Goal: Task Accomplishment & Management: Use online tool/utility

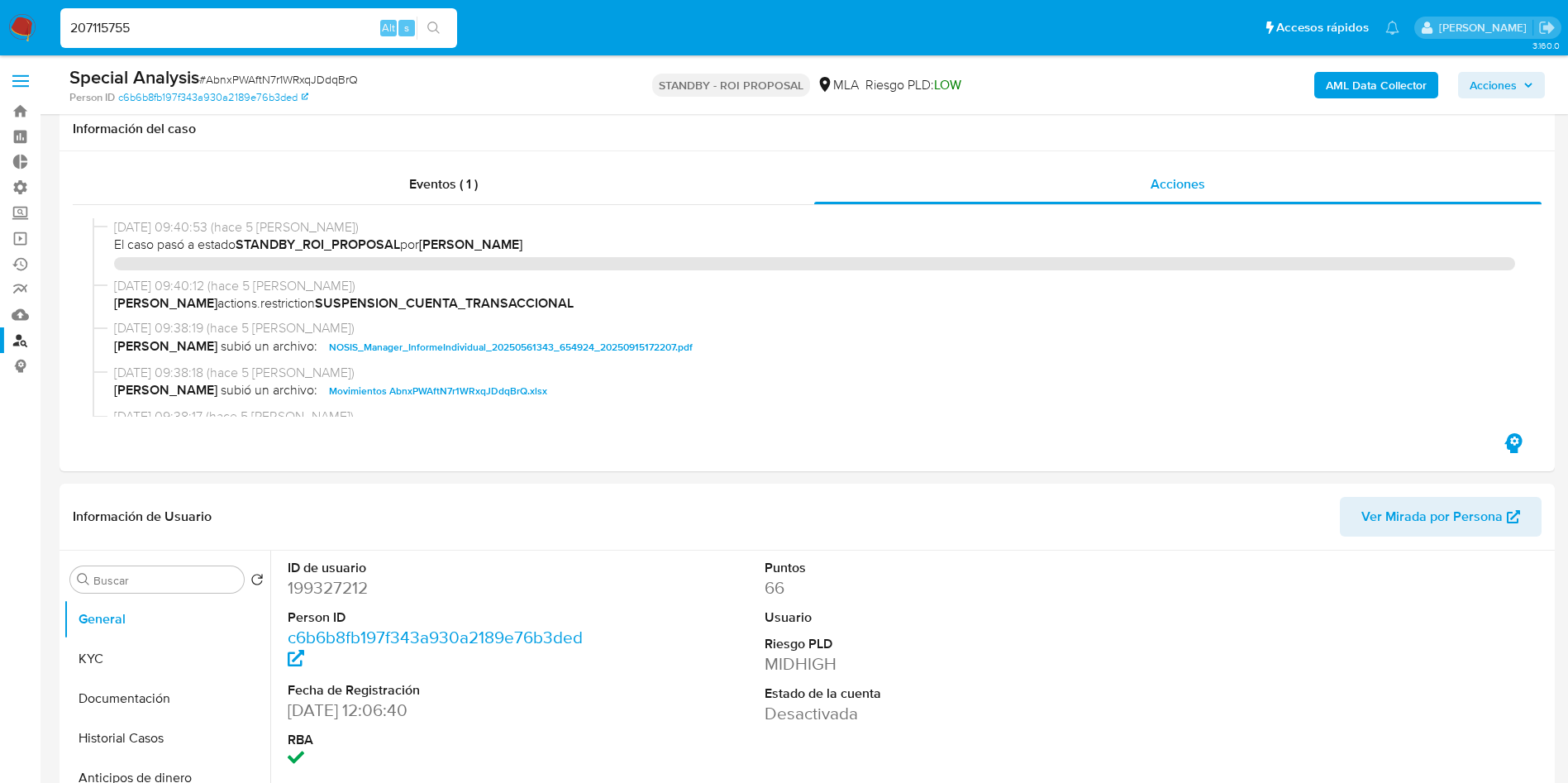
select select "10"
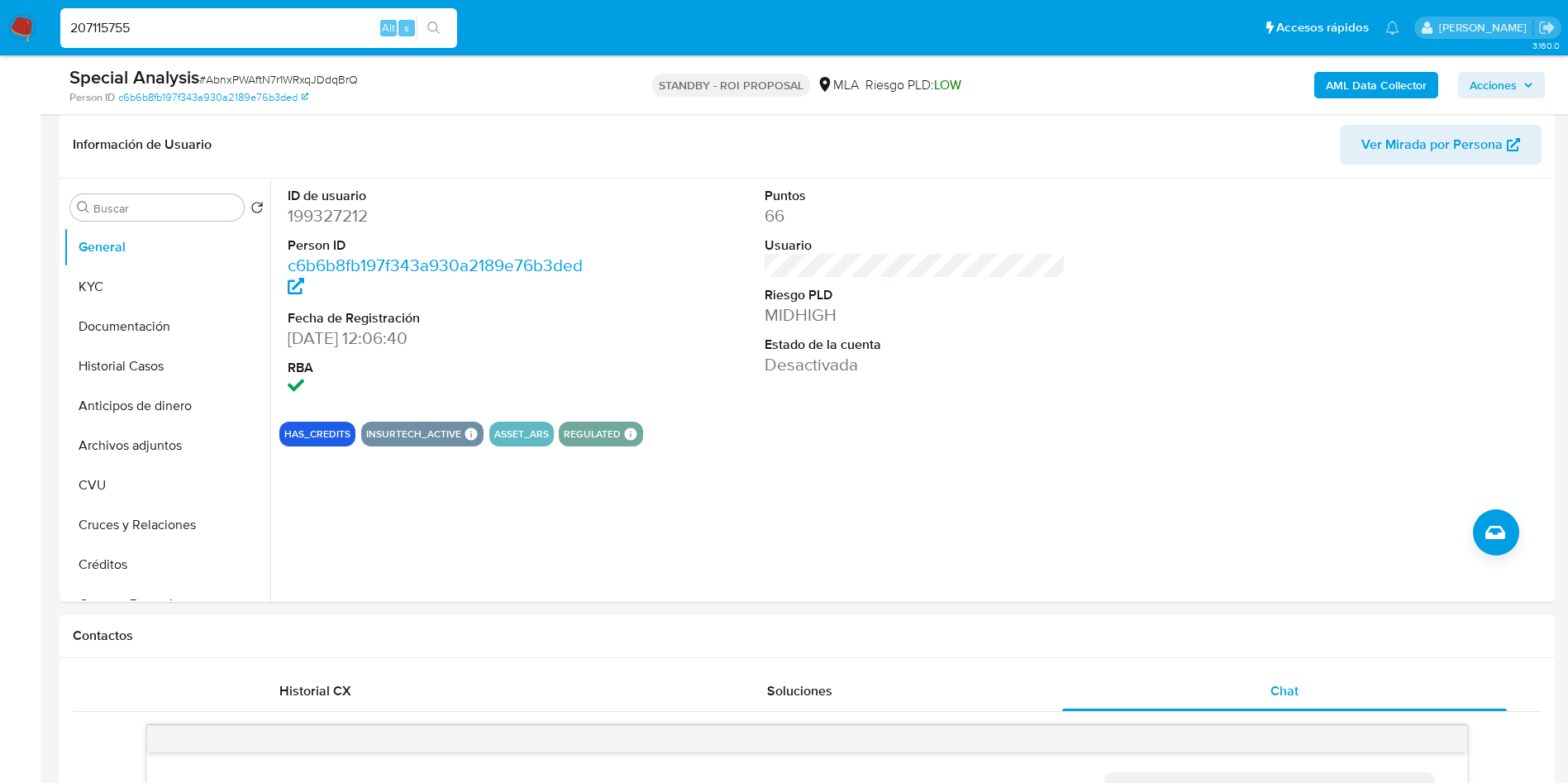
scroll to position [500, 0]
type input "207115755"
click at [443, 26] on button "search-icon" at bounding box center [433, 28] width 34 height 23
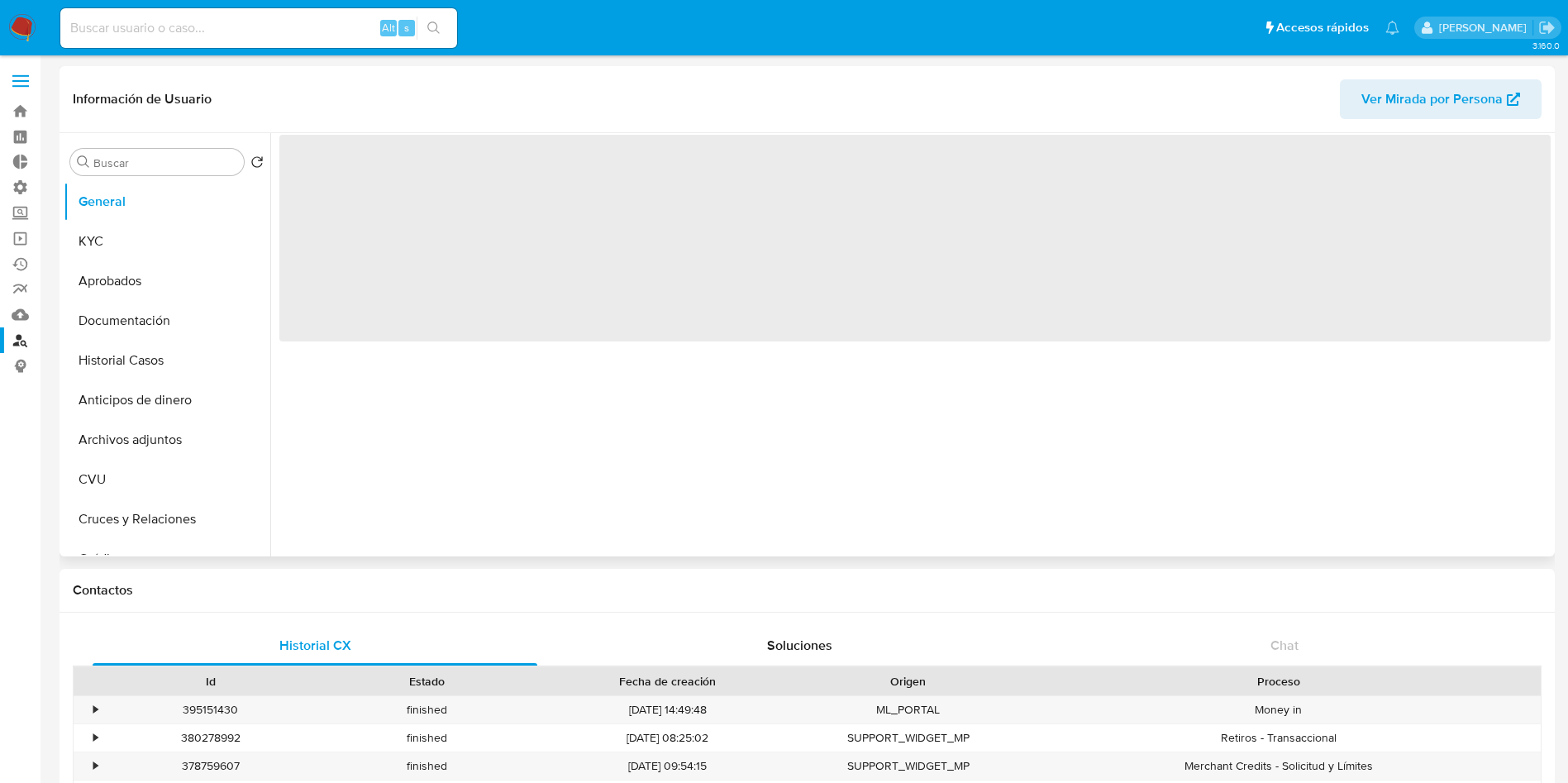
select select "10"
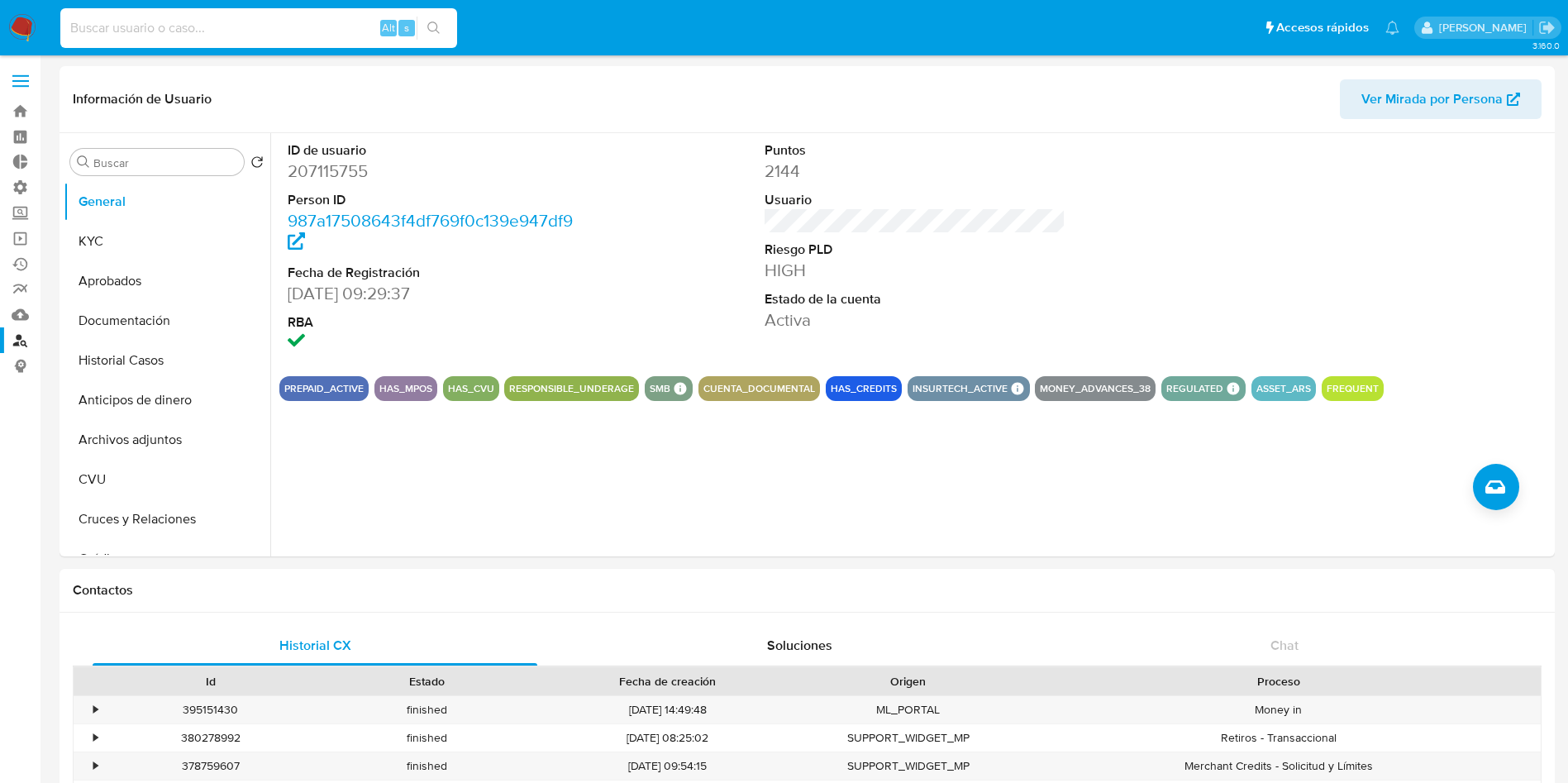
click at [281, 30] on input at bounding box center [259, 28] width 397 height 21
paste input "207115755"
type input "207115755"
click at [435, 27] on icon "search-icon" at bounding box center [434, 28] width 13 height 13
click at [127, 248] on button "KYC" at bounding box center [160, 241] width 194 height 40
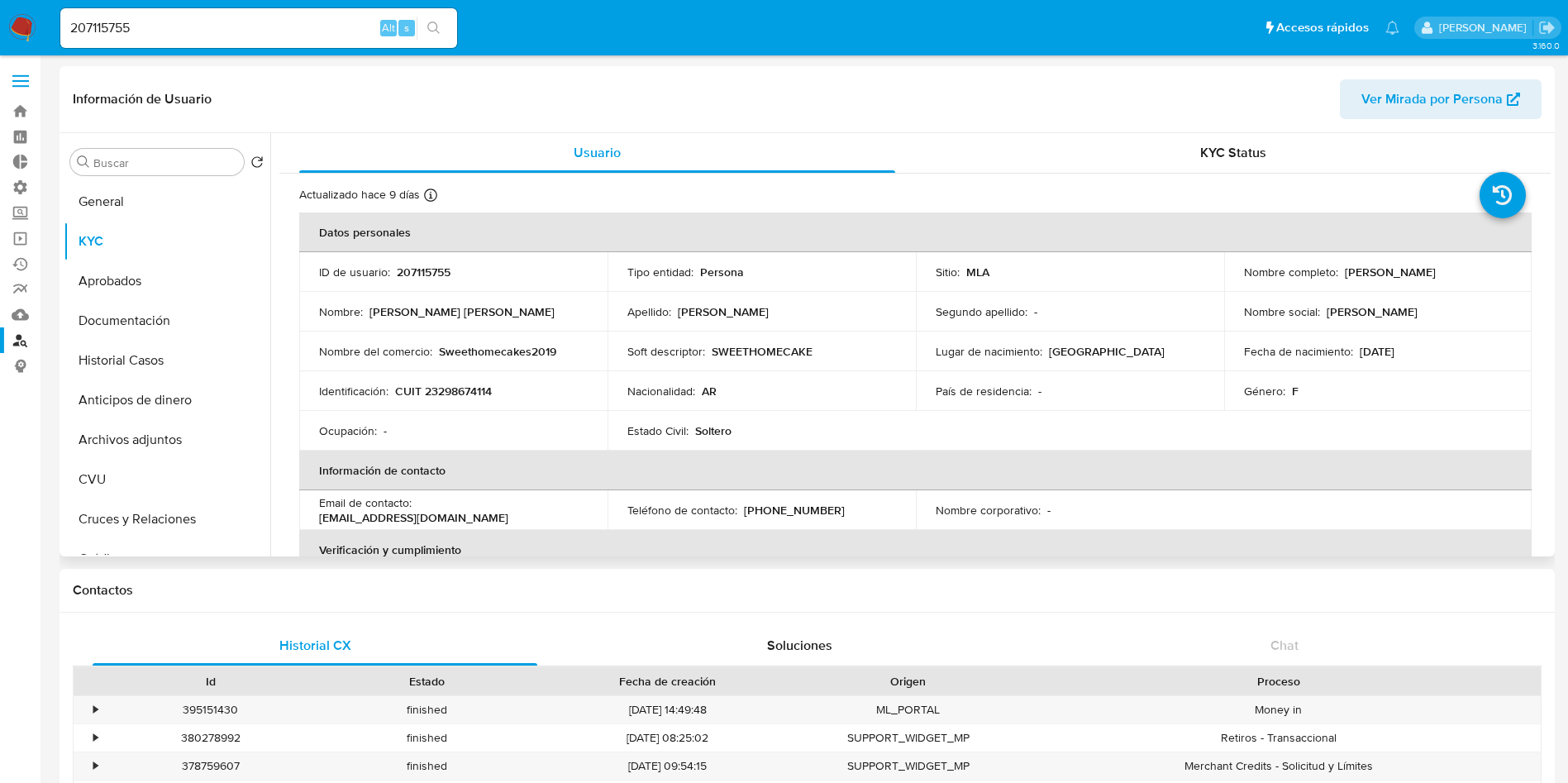
click at [457, 396] on p "CUIT 23298674114" at bounding box center [443, 392] width 97 height 15
copy p "23298674114"
click at [169, 392] on button "Anticipos de dinero" at bounding box center [160, 400] width 194 height 40
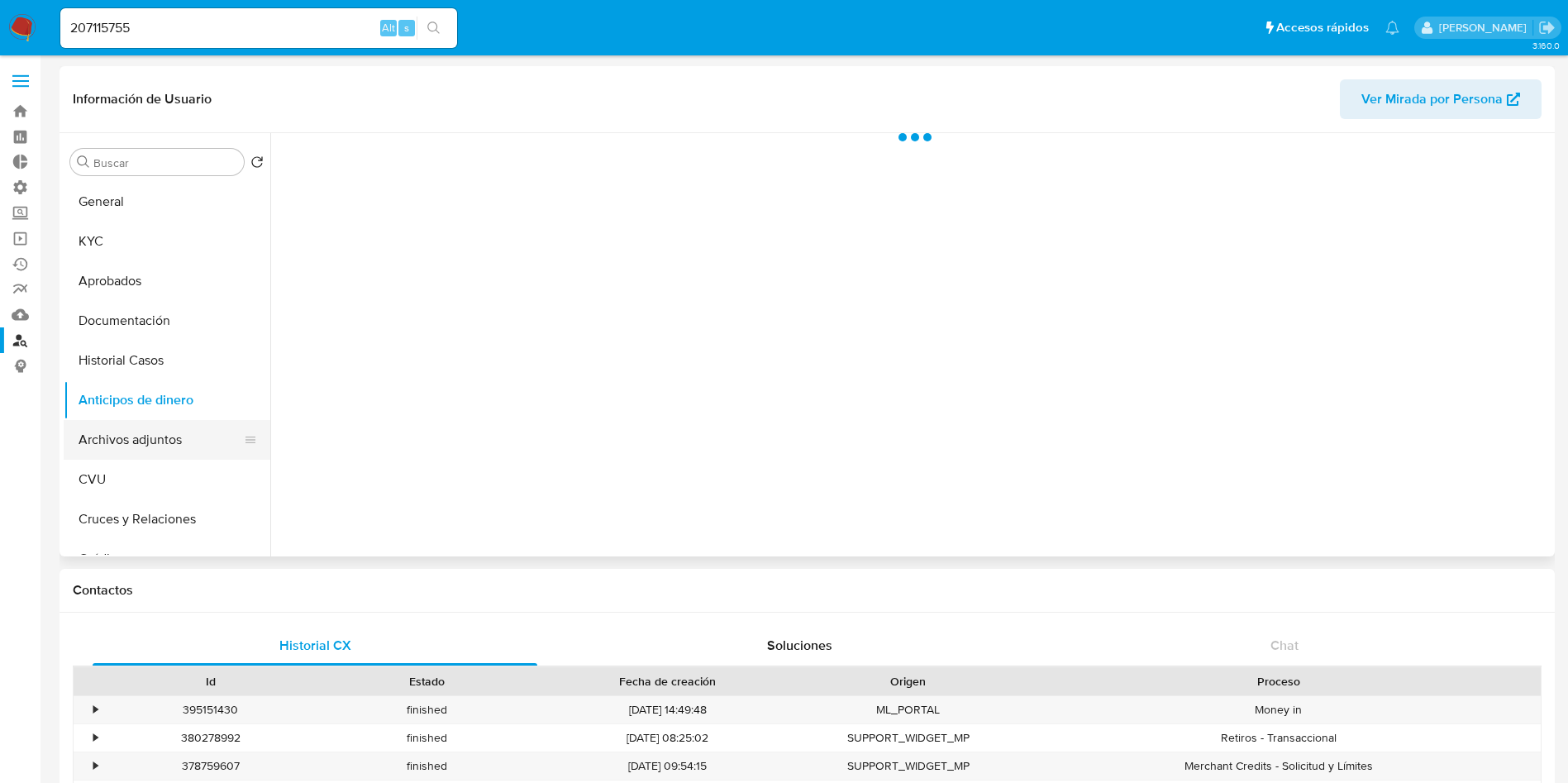
click at [147, 429] on button "Archivos adjuntos" at bounding box center [160, 440] width 194 height 40
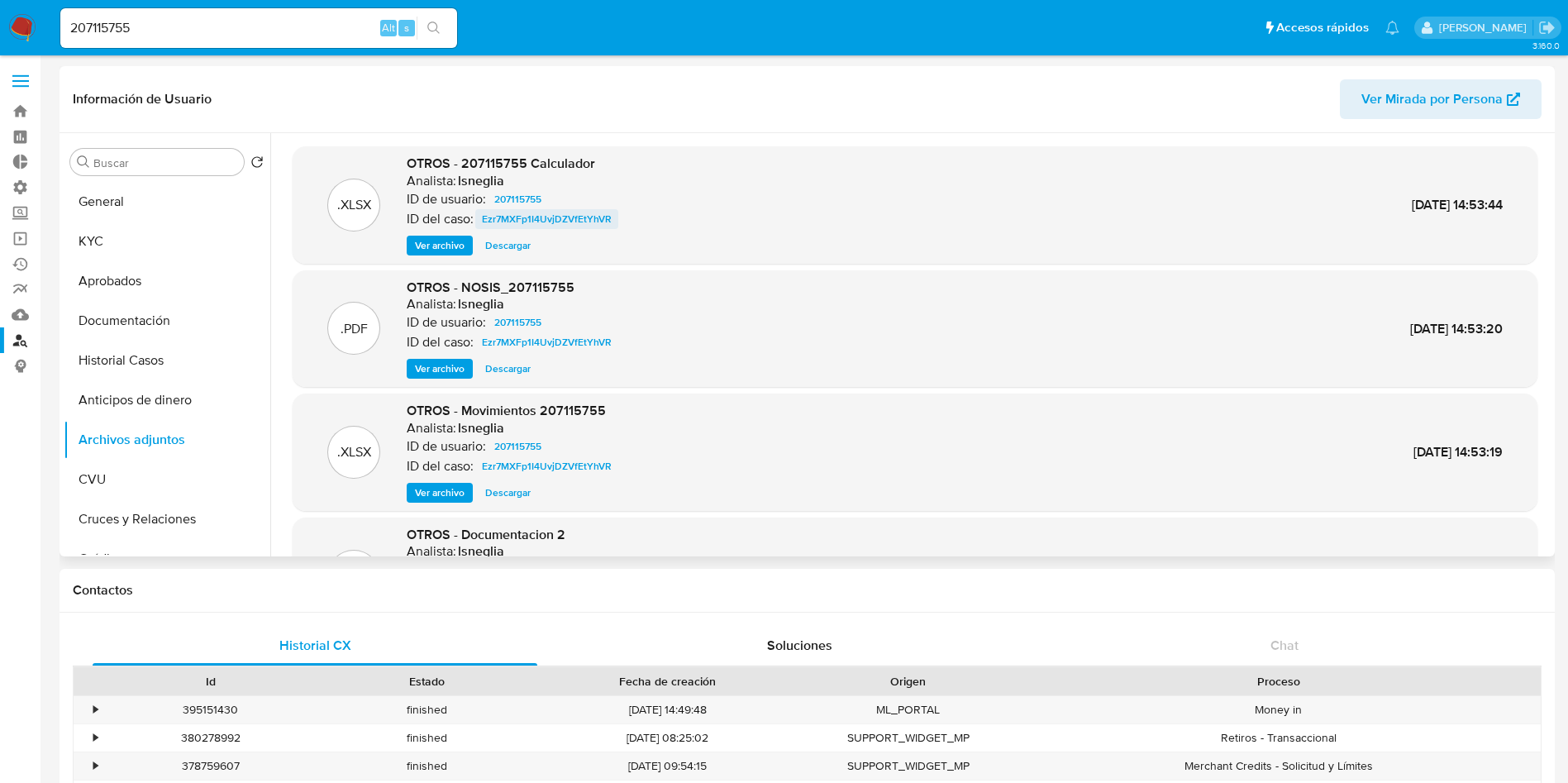
click at [531, 223] on span "Ezr7MXFp1I4UvjDZVfEtYhVR" at bounding box center [546, 218] width 130 height 20
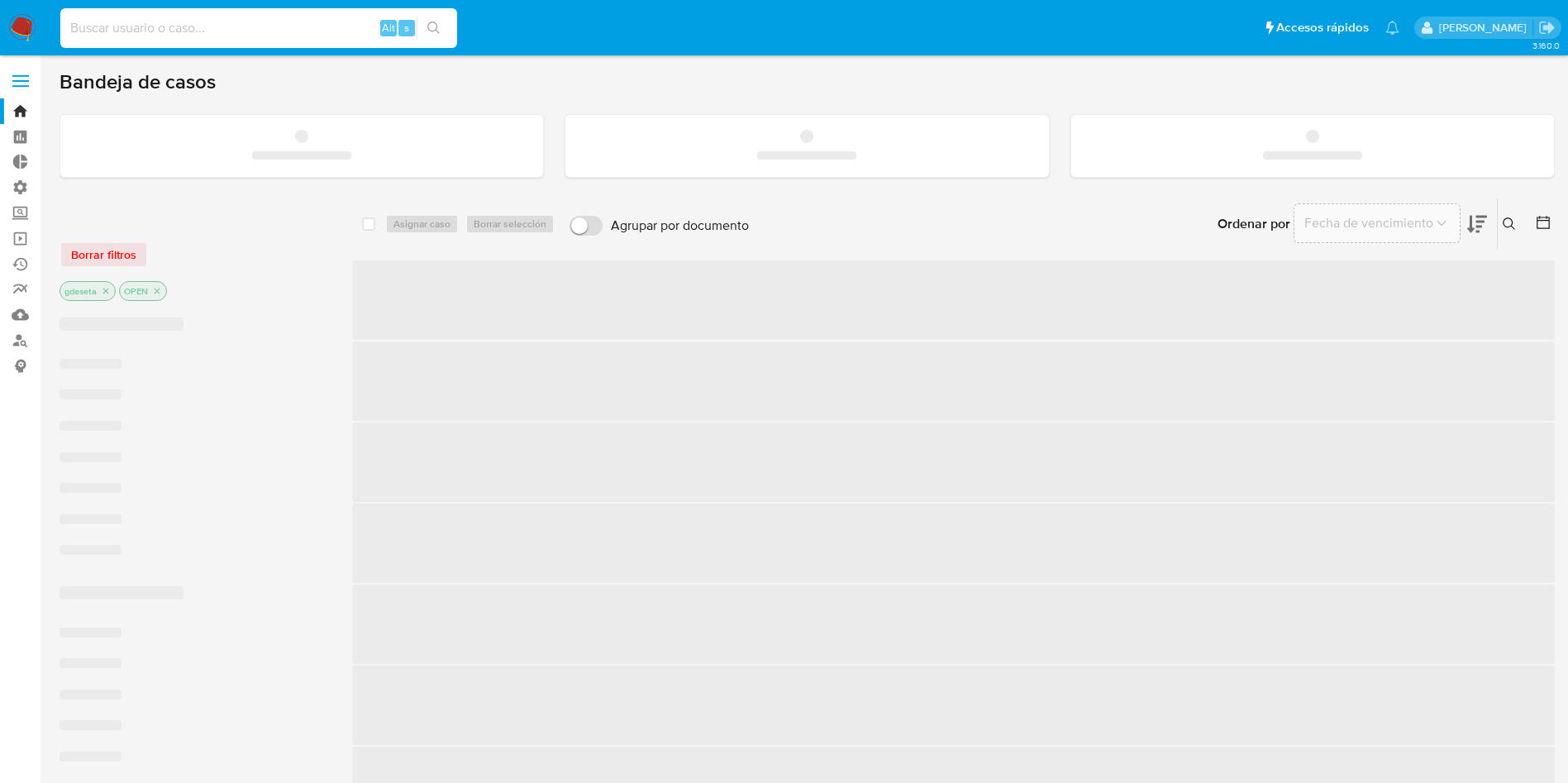
click at [236, 25] on input at bounding box center [259, 28] width 397 height 21
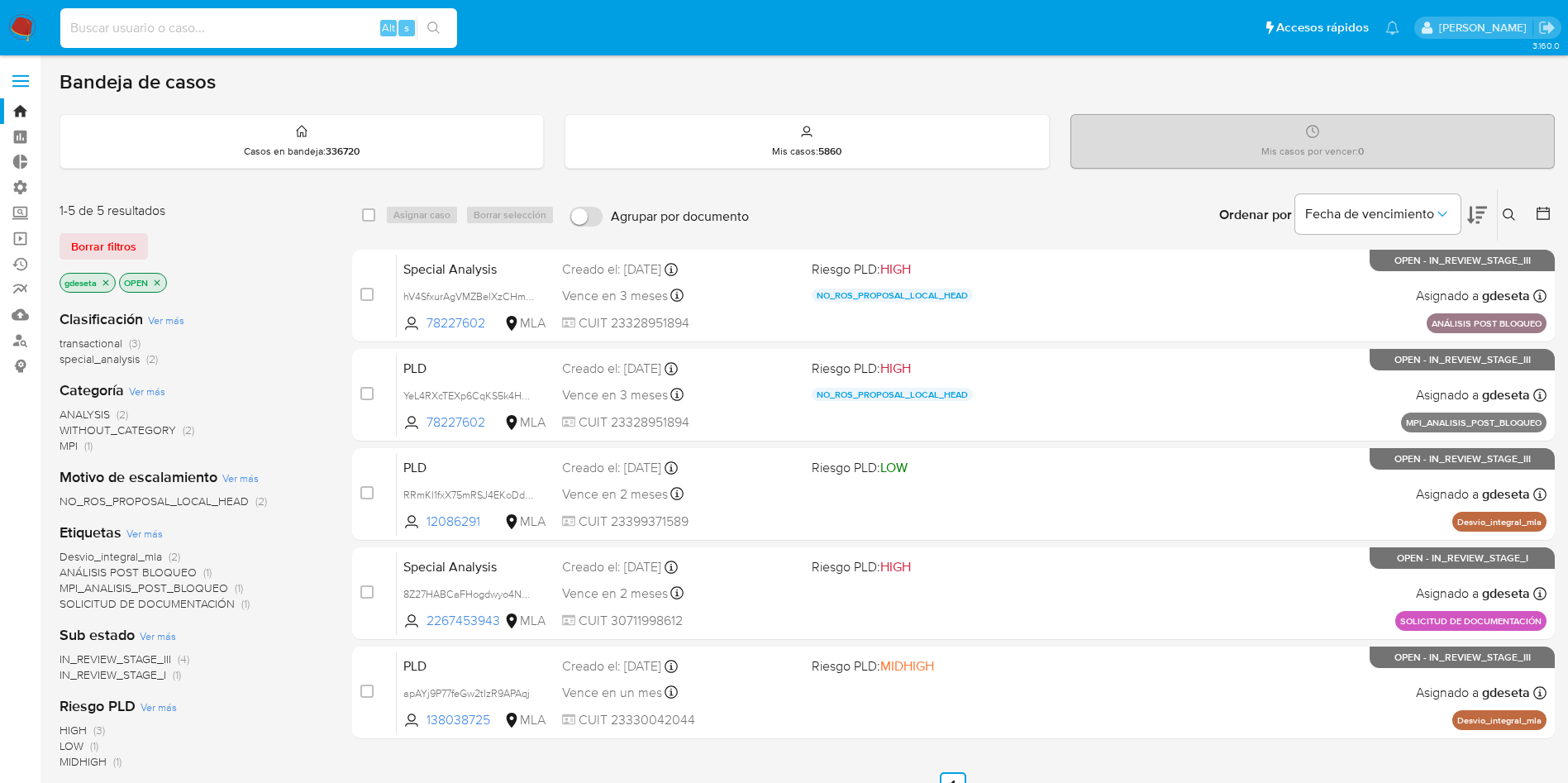
paste input "ERZvGCUahHdxu7tK8sw2Z5vY"
type input "ERZvGCUahHdxu7tK8sw2Z5vY"
click at [436, 26] on icon "search-icon" at bounding box center [434, 28] width 13 height 13
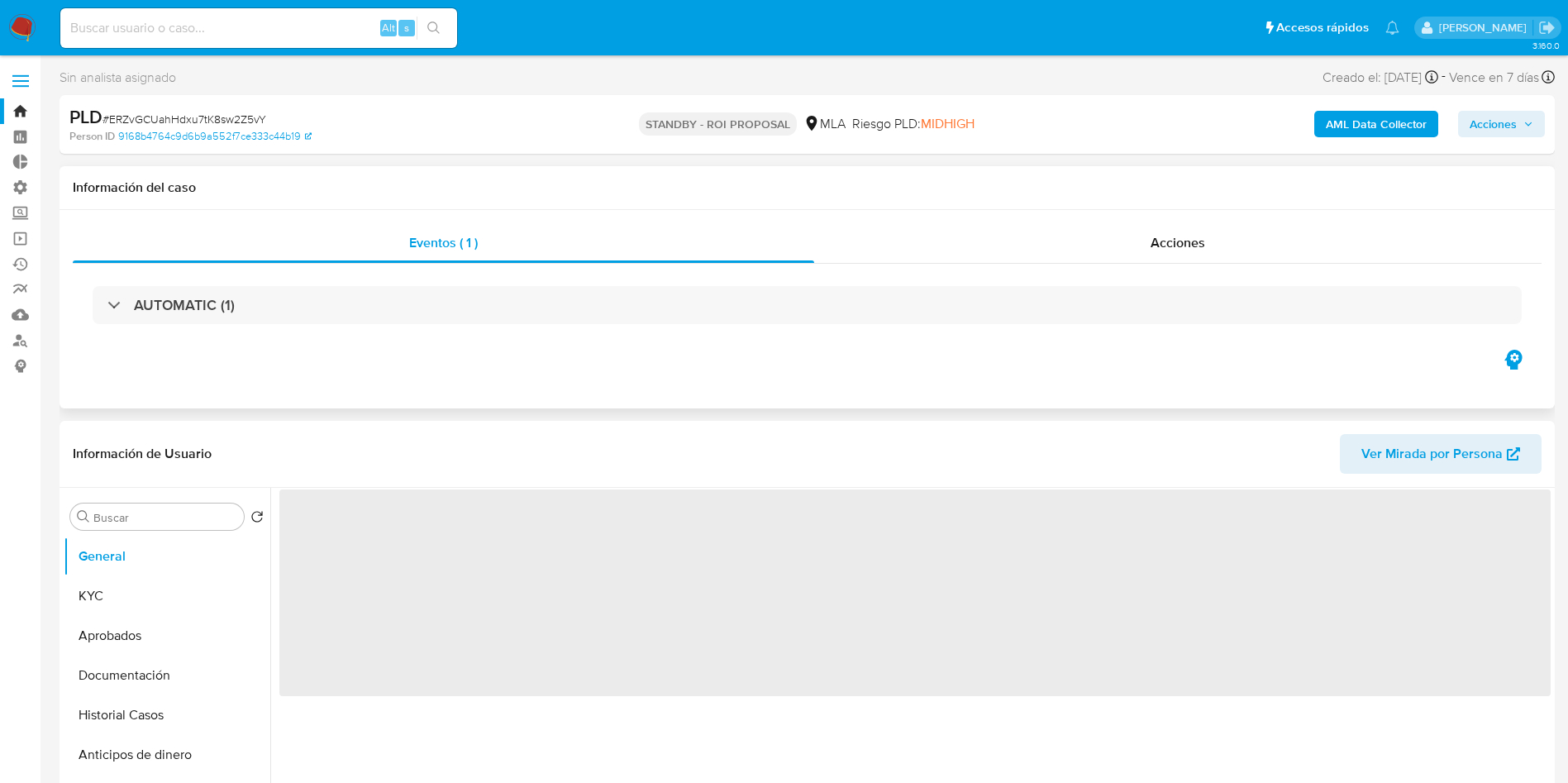
click at [1221, 264] on div "AUTOMATIC (1)" at bounding box center [807, 305] width 1468 height 83
click at [1190, 250] on span "Acciones" at bounding box center [1178, 242] width 55 height 19
select select "10"
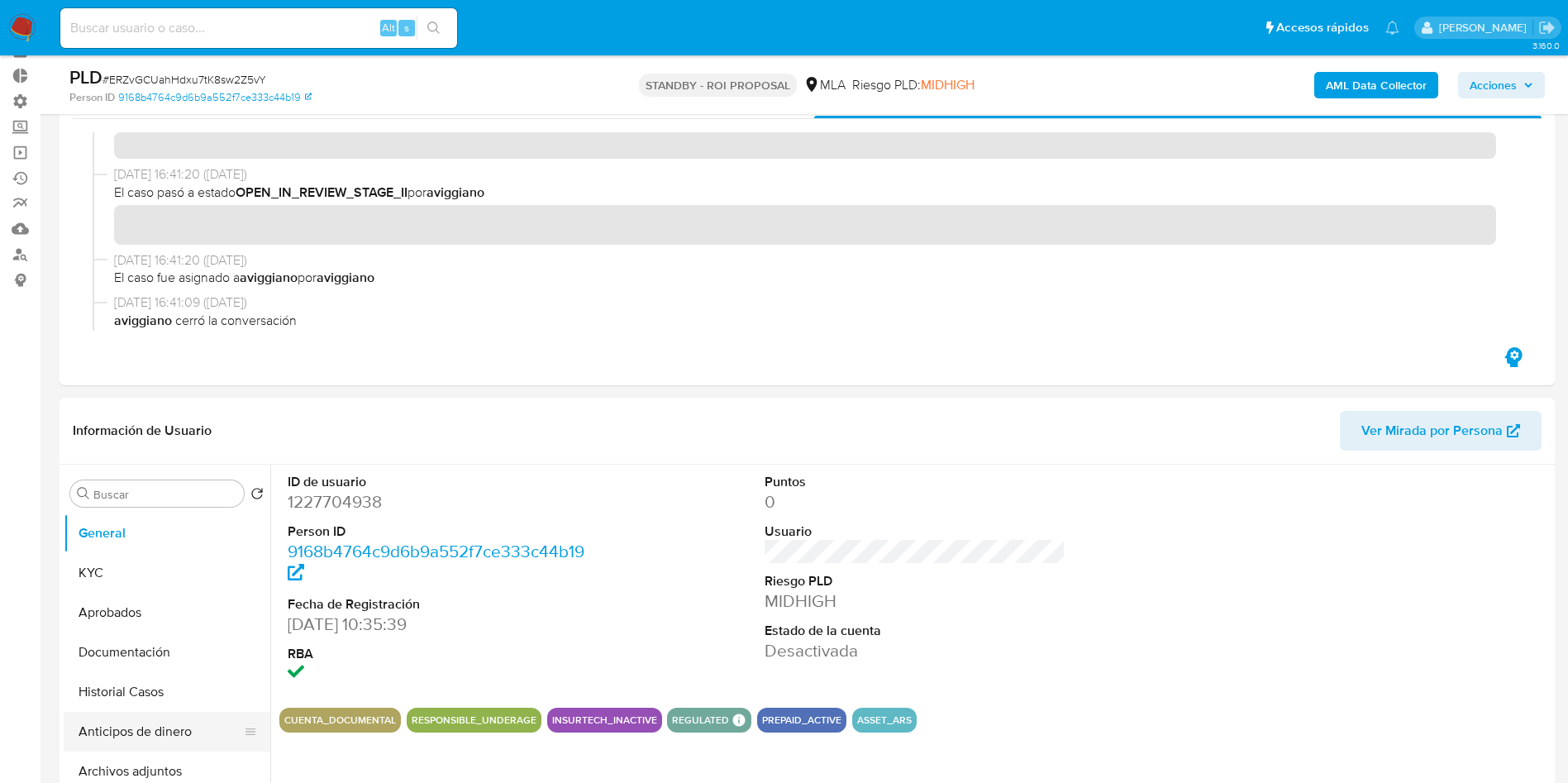
scroll to position [124, 0]
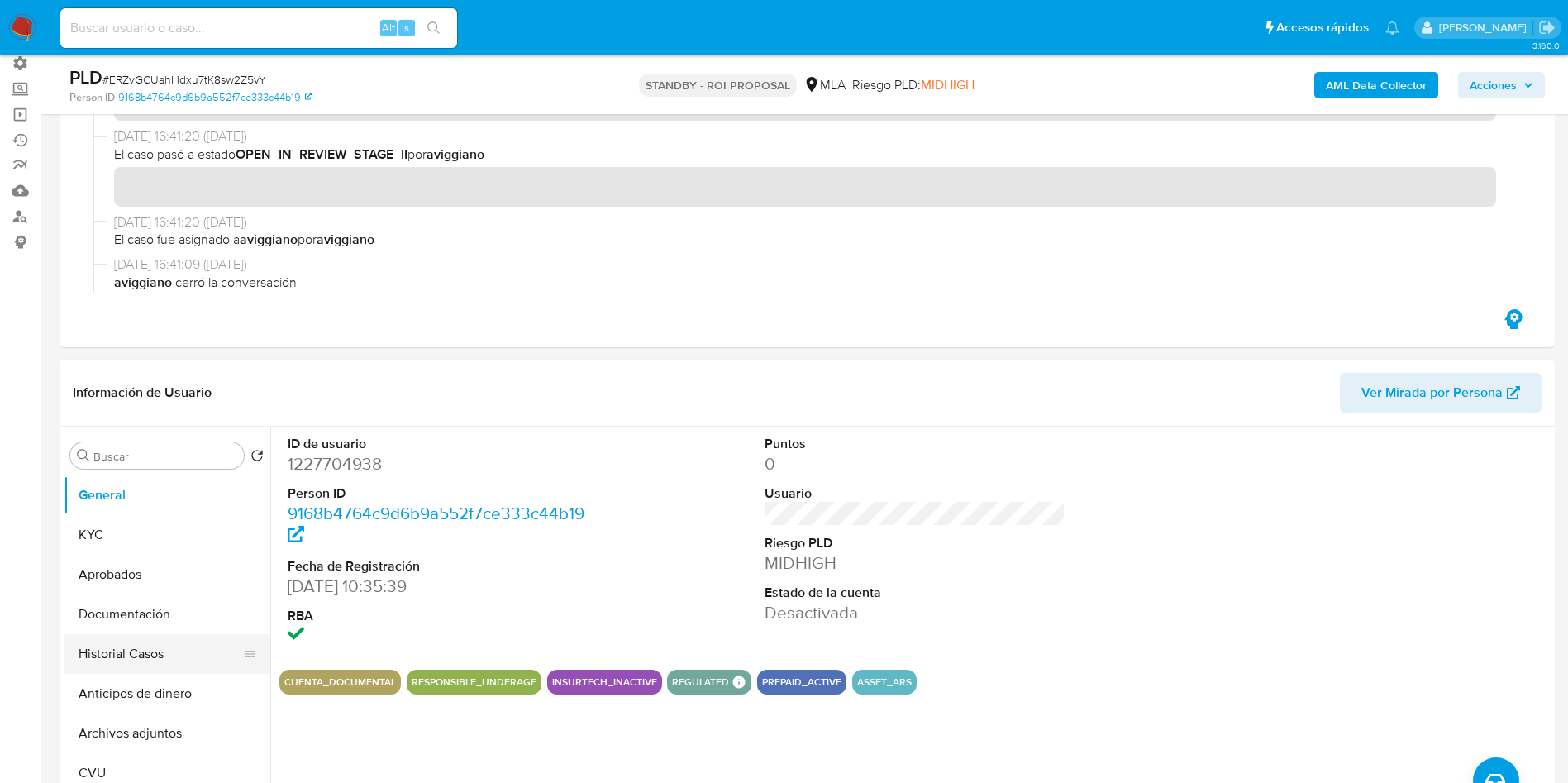
click at [150, 640] on button "Historial Casos" at bounding box center [160, 653] width 194 height 40
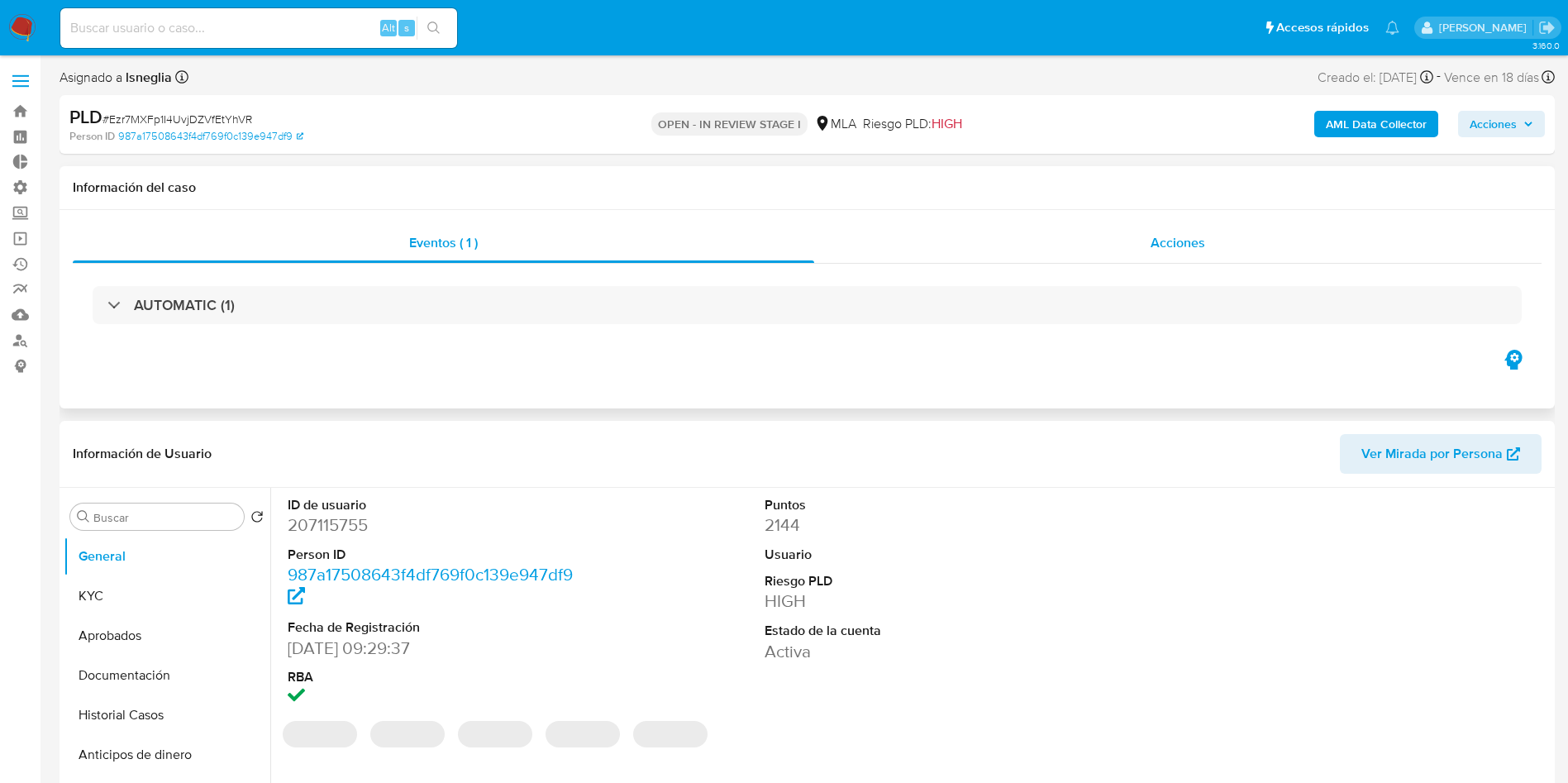
click at [1184, 258] on div "Acciones" at bounding box center [1178, 243] width 728 height 40
select select "10"
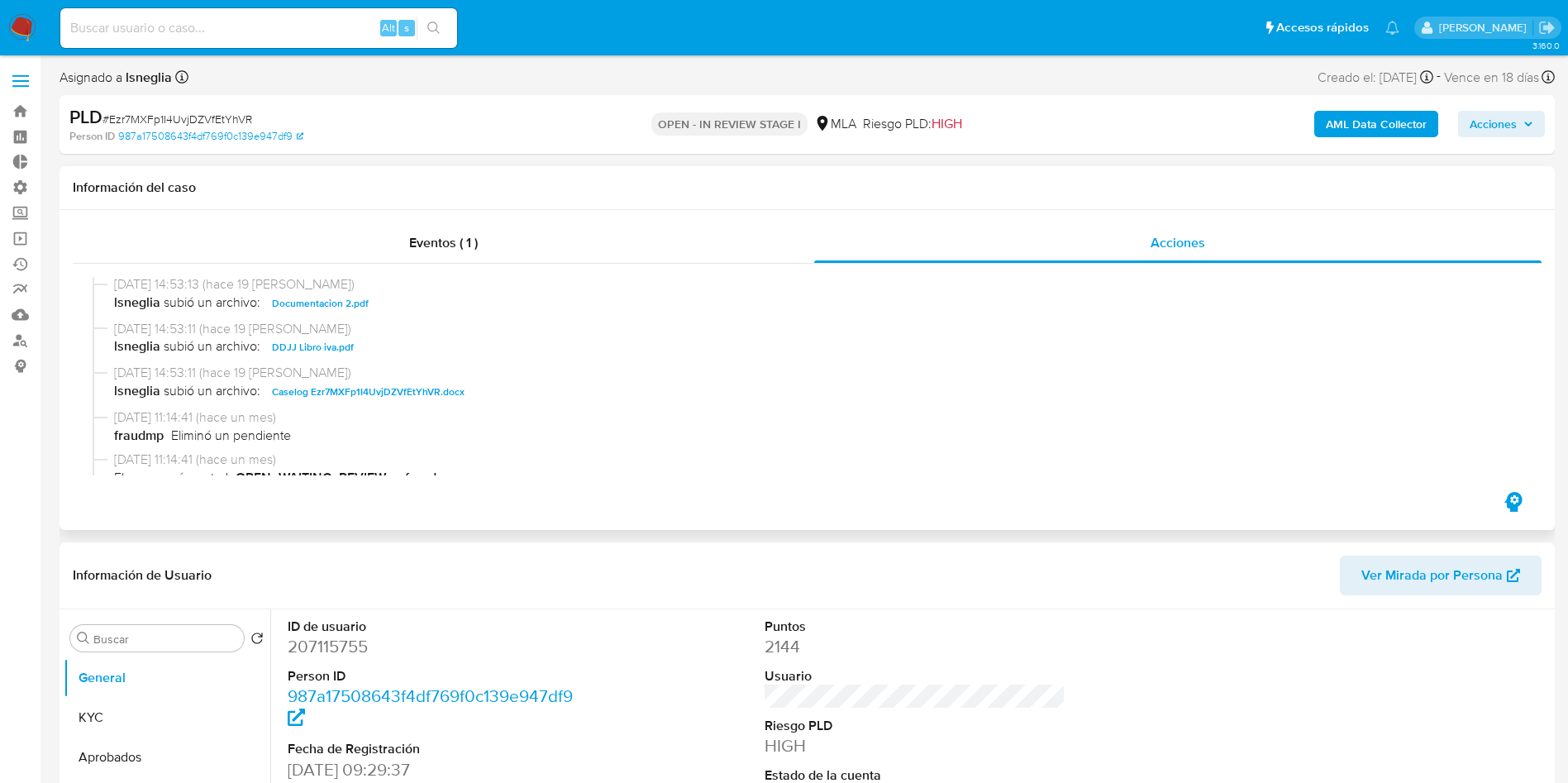
scroll to position [1613, 0]
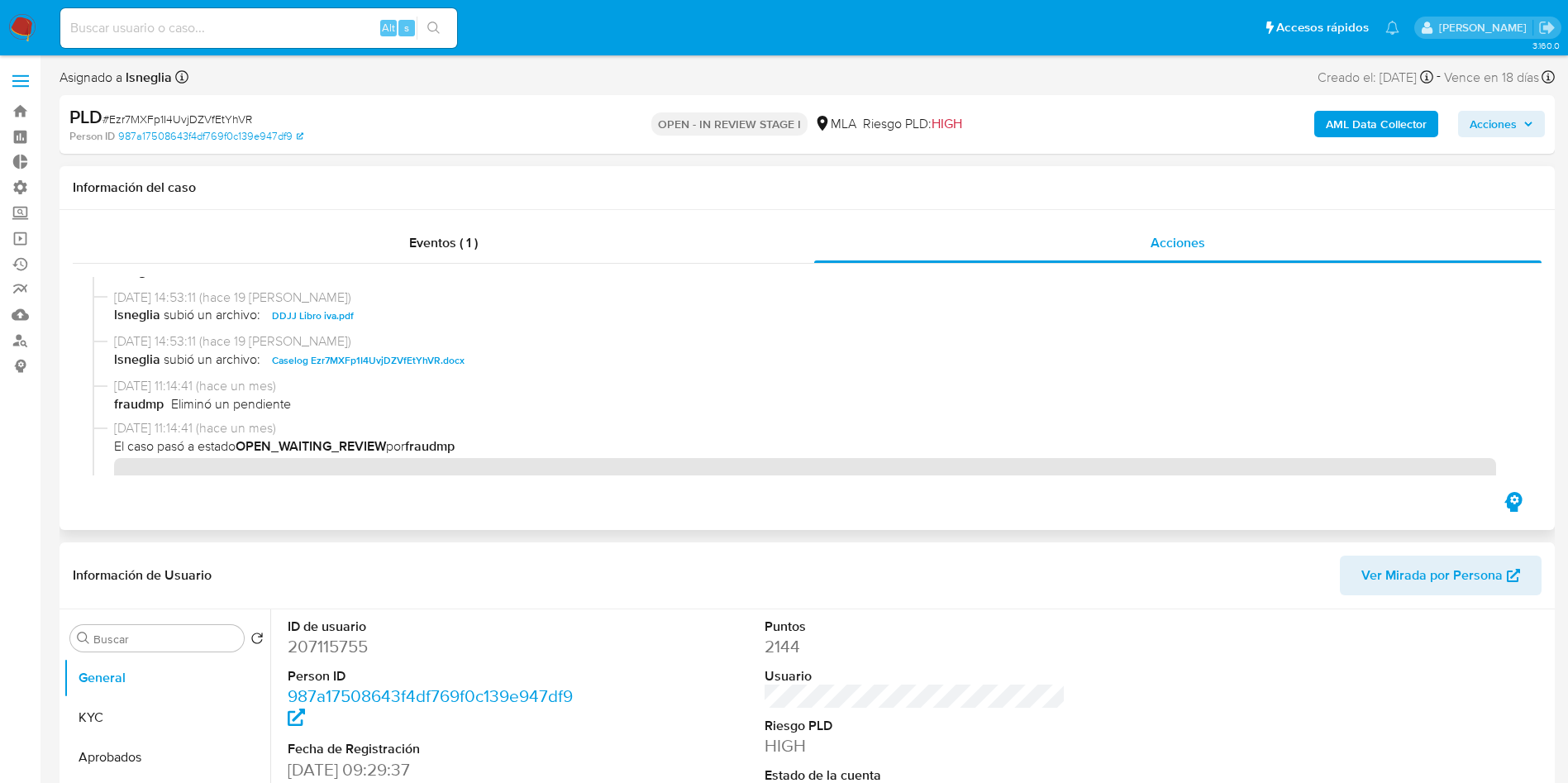
click at [314, 363] on span "Caselog Ezr7MXFp1I4UvjDZVfEtYhVR.docx" at bounding box center [368, 360] width 193 height 20
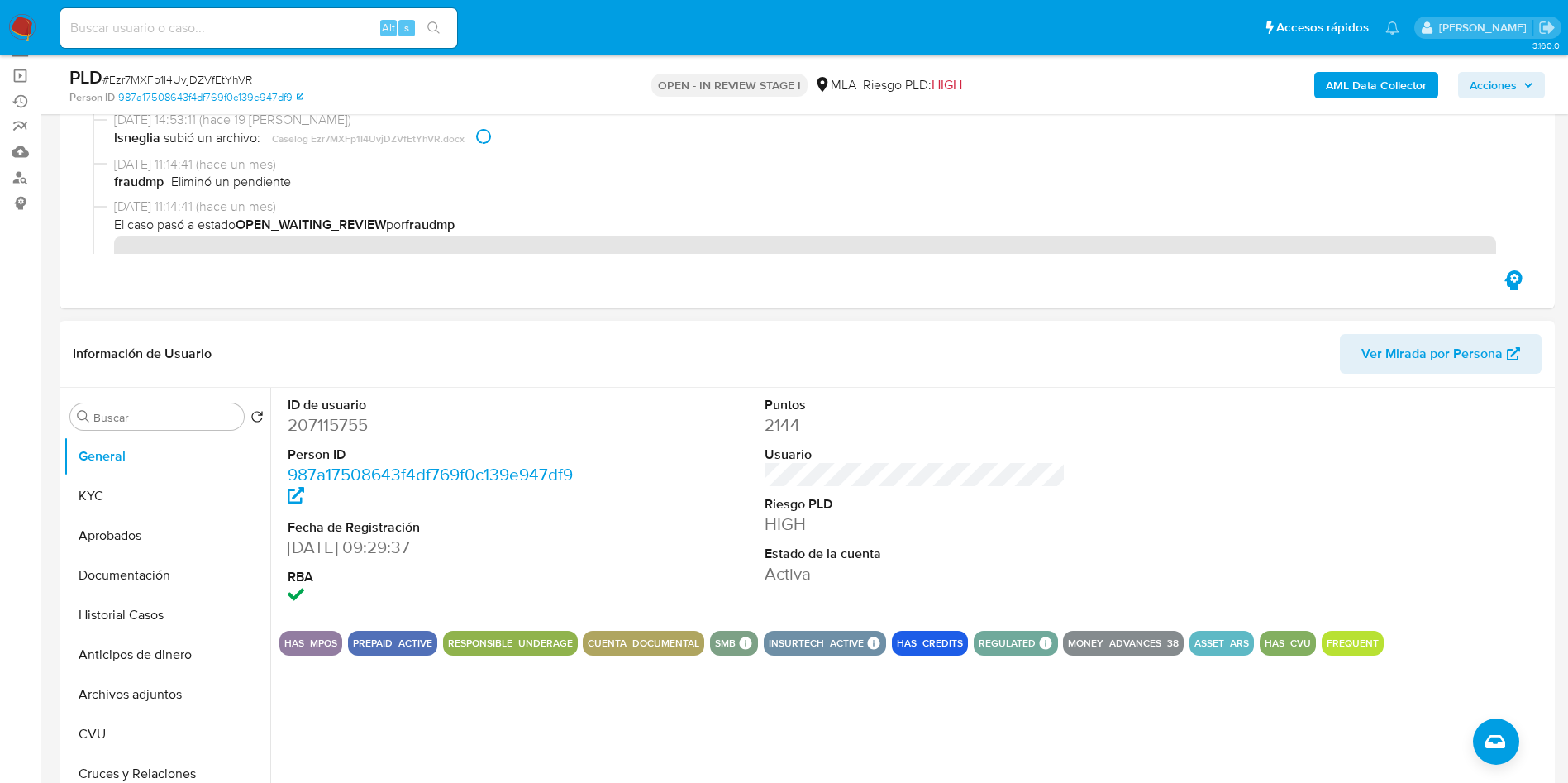
scroll to position [124, 0]
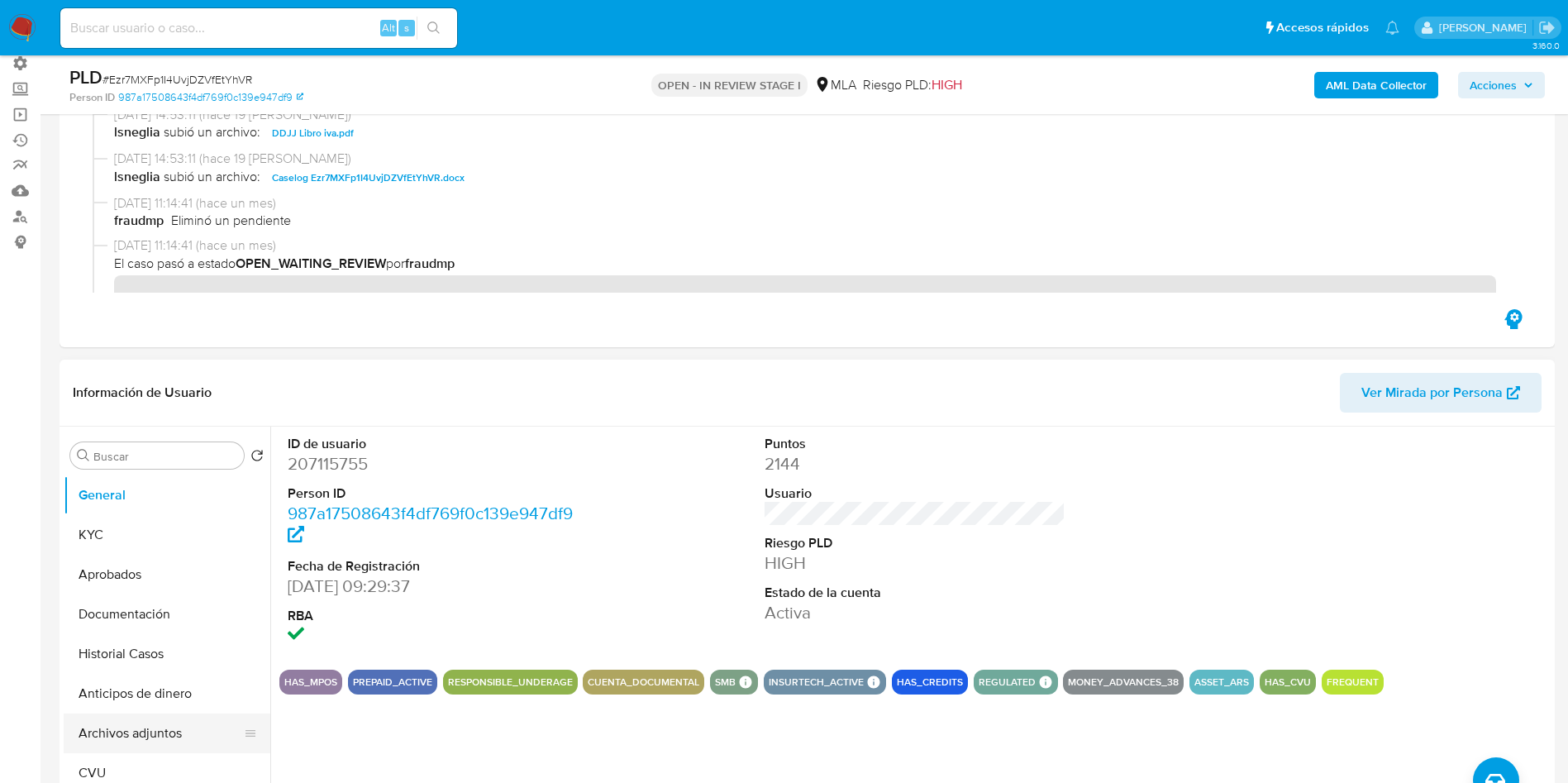
click at [157, 728] on button "Archivos adjuntos" at bounding box center [160, 734] width 194 height 40
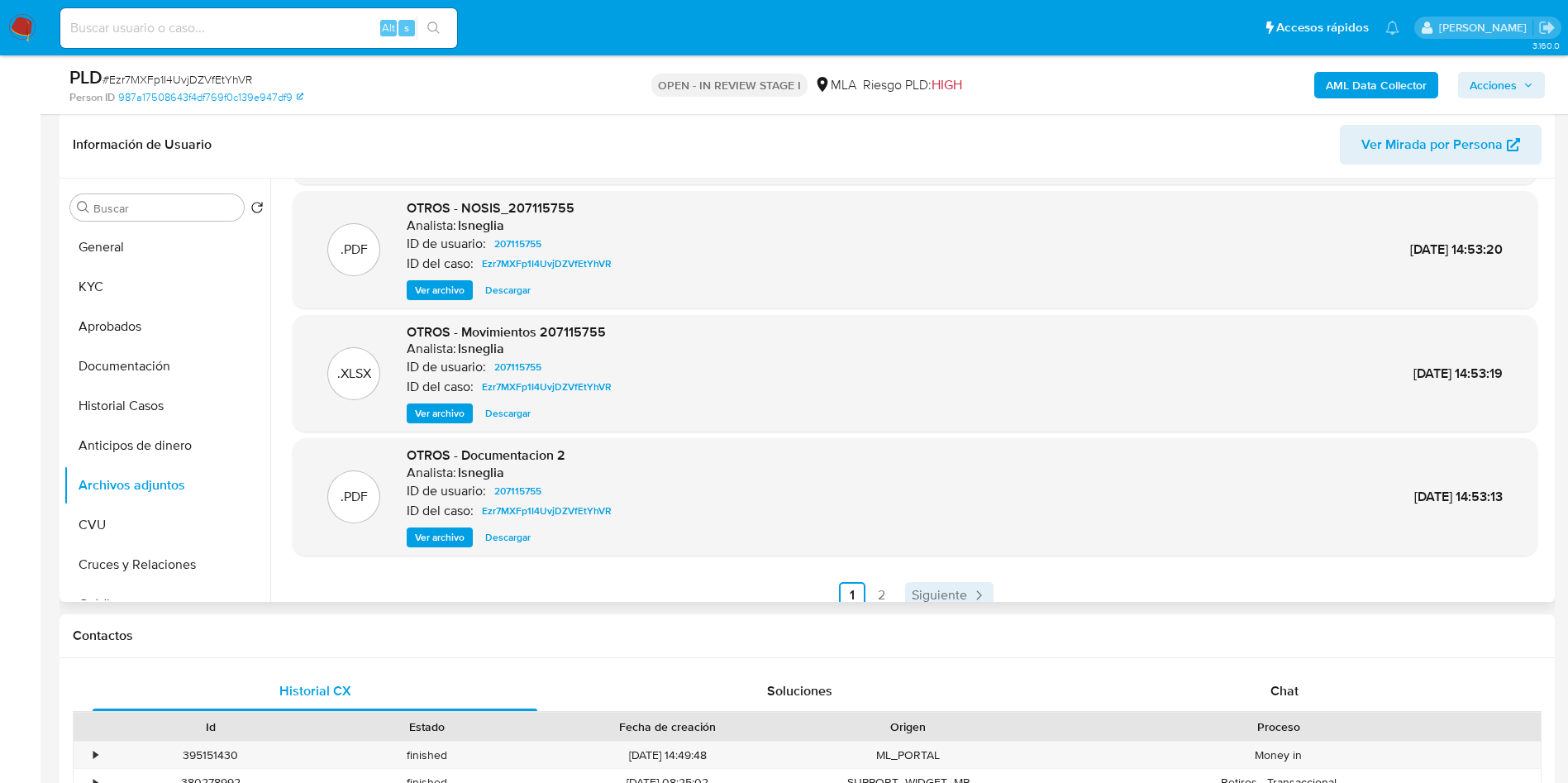
click at [948, 596] on span "Siguiente" at bounding box center [938, 596] width 55 height 13
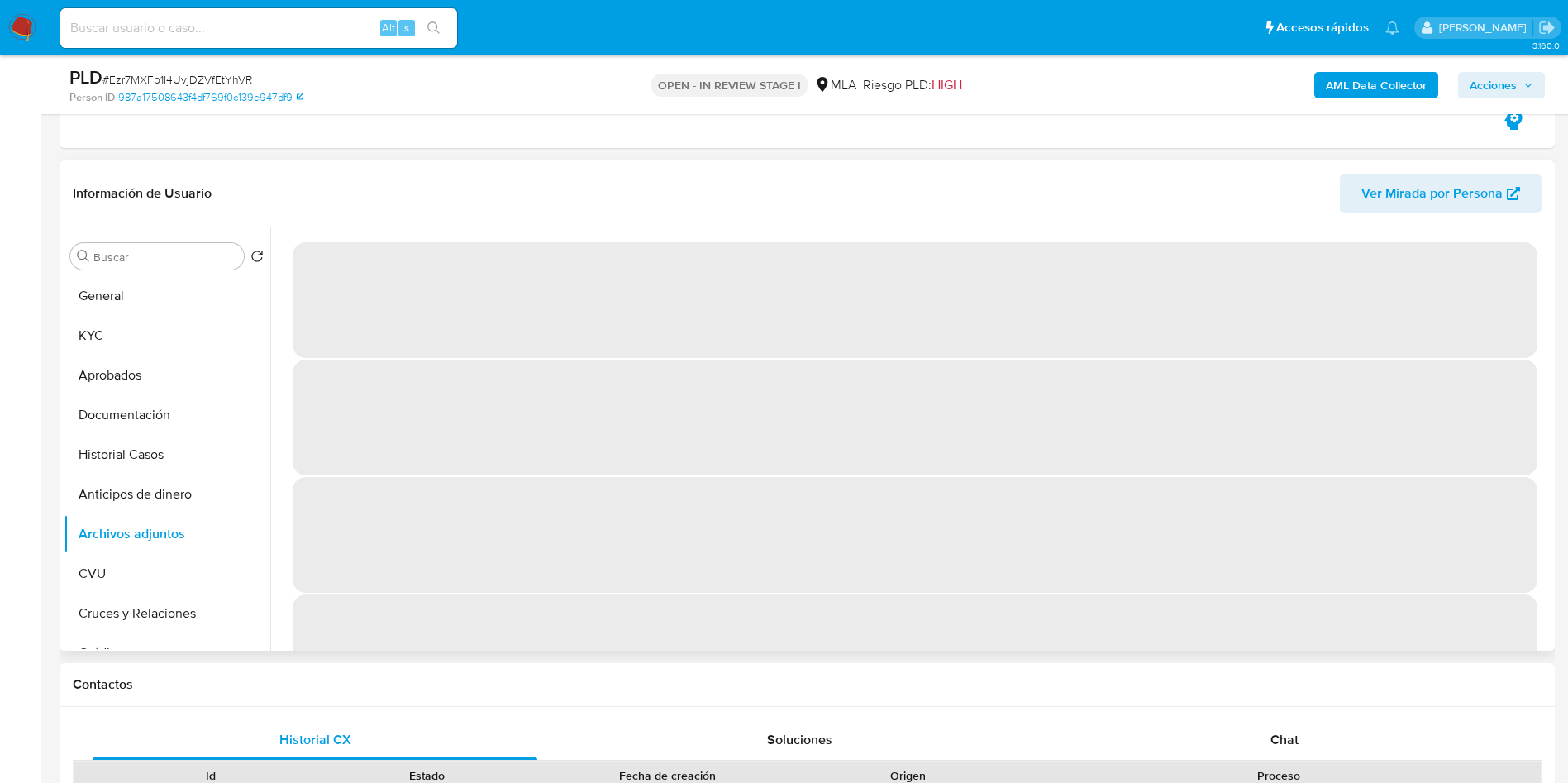
scroll to position [248, 0]
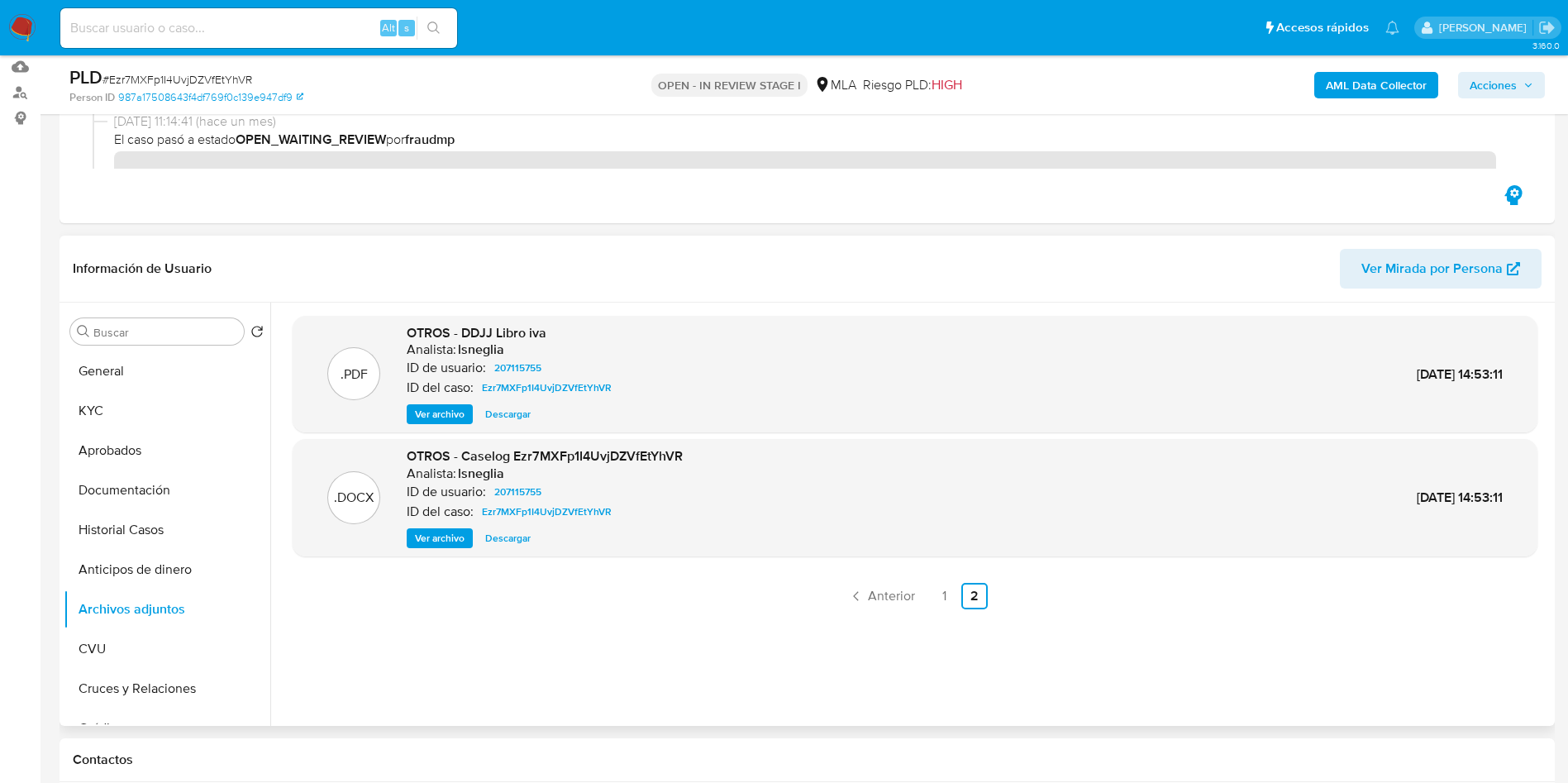
click at [509, 538] on span "Descargar" at bounding box center [508, 539] width 46 height 17
click at [169, 28] on input at bounding box center [259, 28] width 397 height 21
paste input "z7LWa5eVPdnSxXvd53gd6xyD"
type input "z7LWa5eVPdnSxXvd53gd6xyD"
click at [438, 26] on icon "search-icon" at bounding box center [434, 28] width 13 height 13
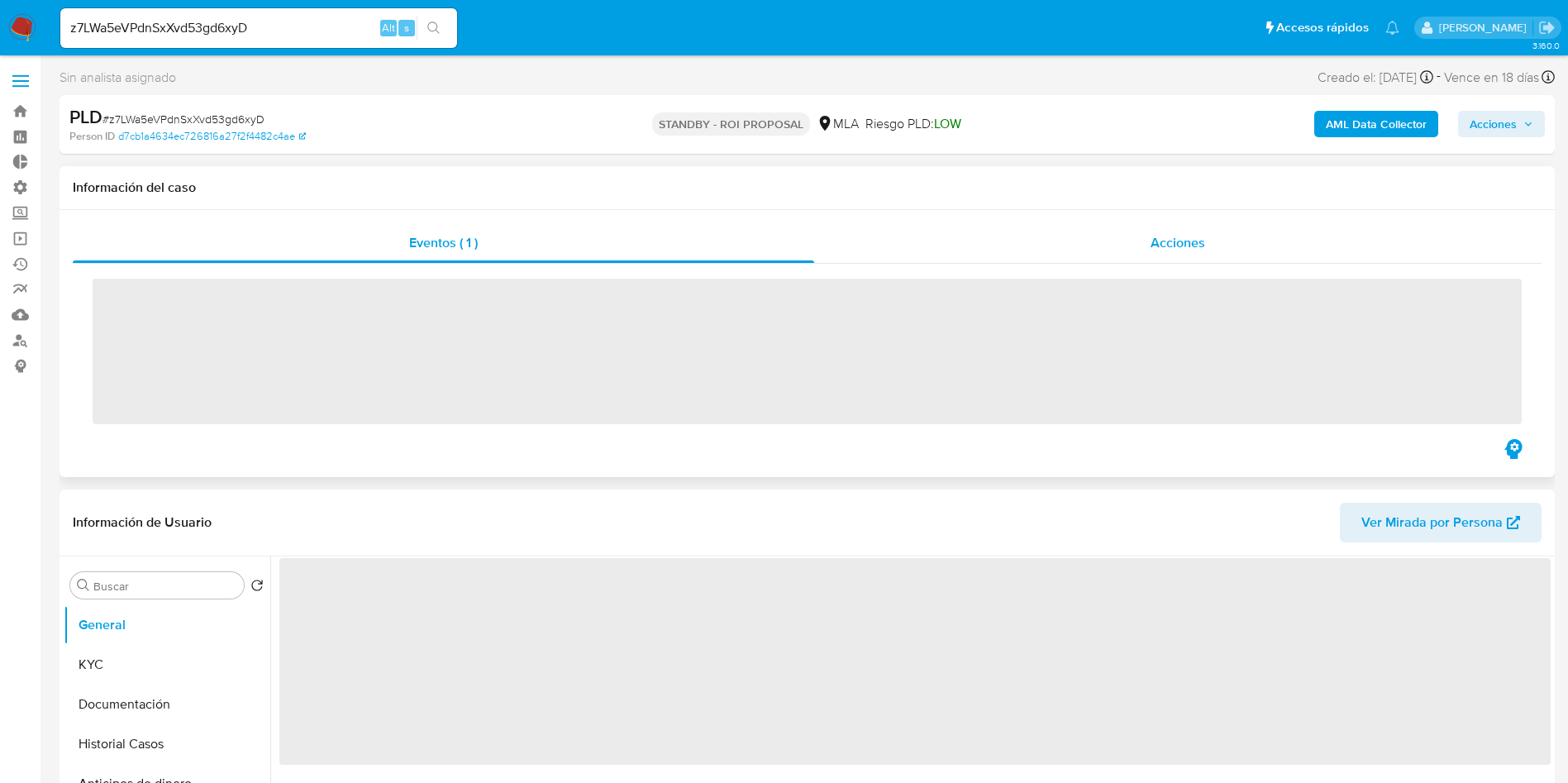
click at [1180, 254] on div "Acciones" at bounding box center [1178, 243] width 728 height 40
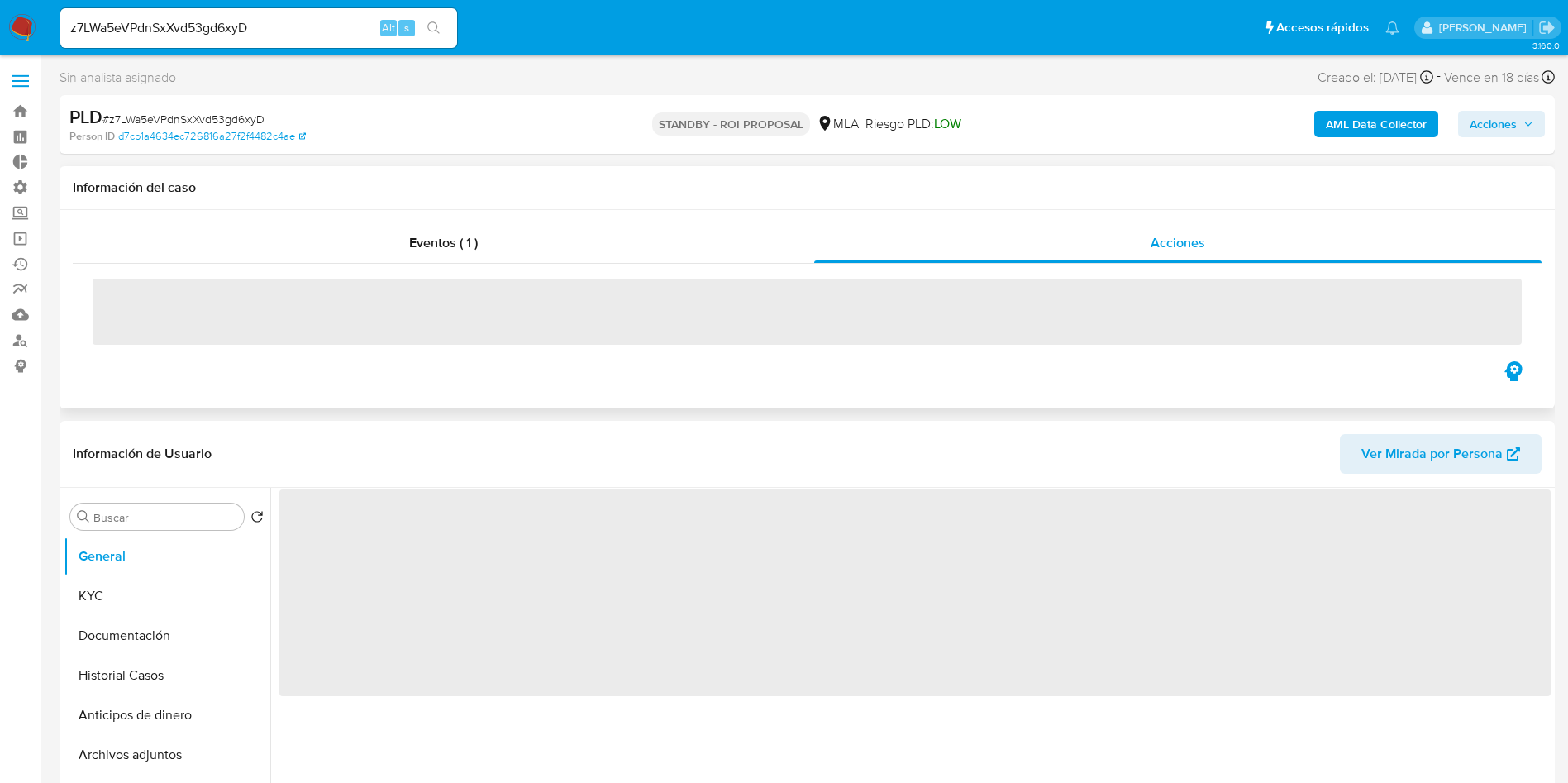
select select "10"
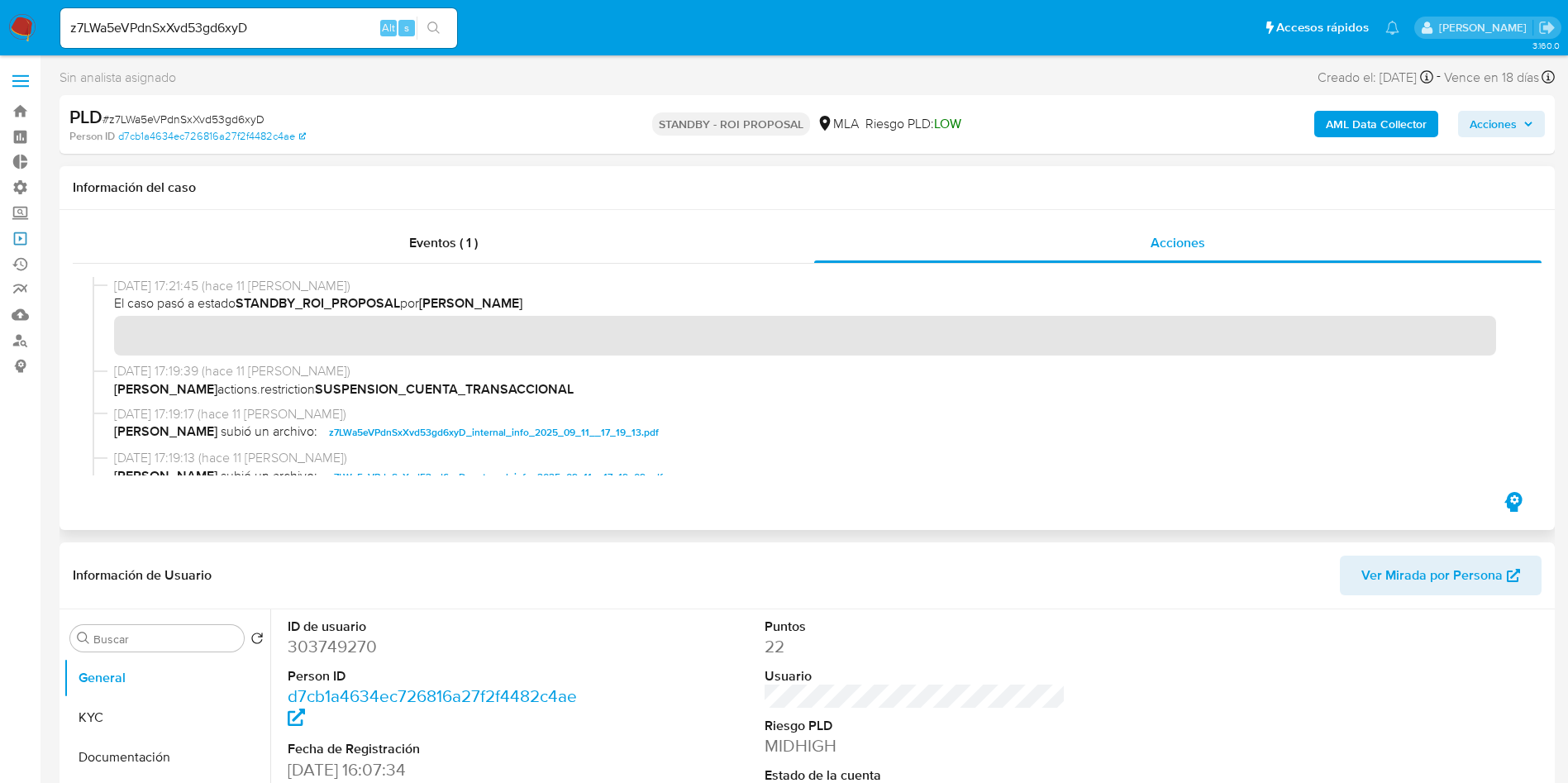
drag, startPoint x: 19, startPoint y: 240, endPoint x: 59, endPoint y: 237, distance: 40.1
click at [19, 240] on link "Operaciones masivas" at bounding box center [98, 238] width 197 height 25
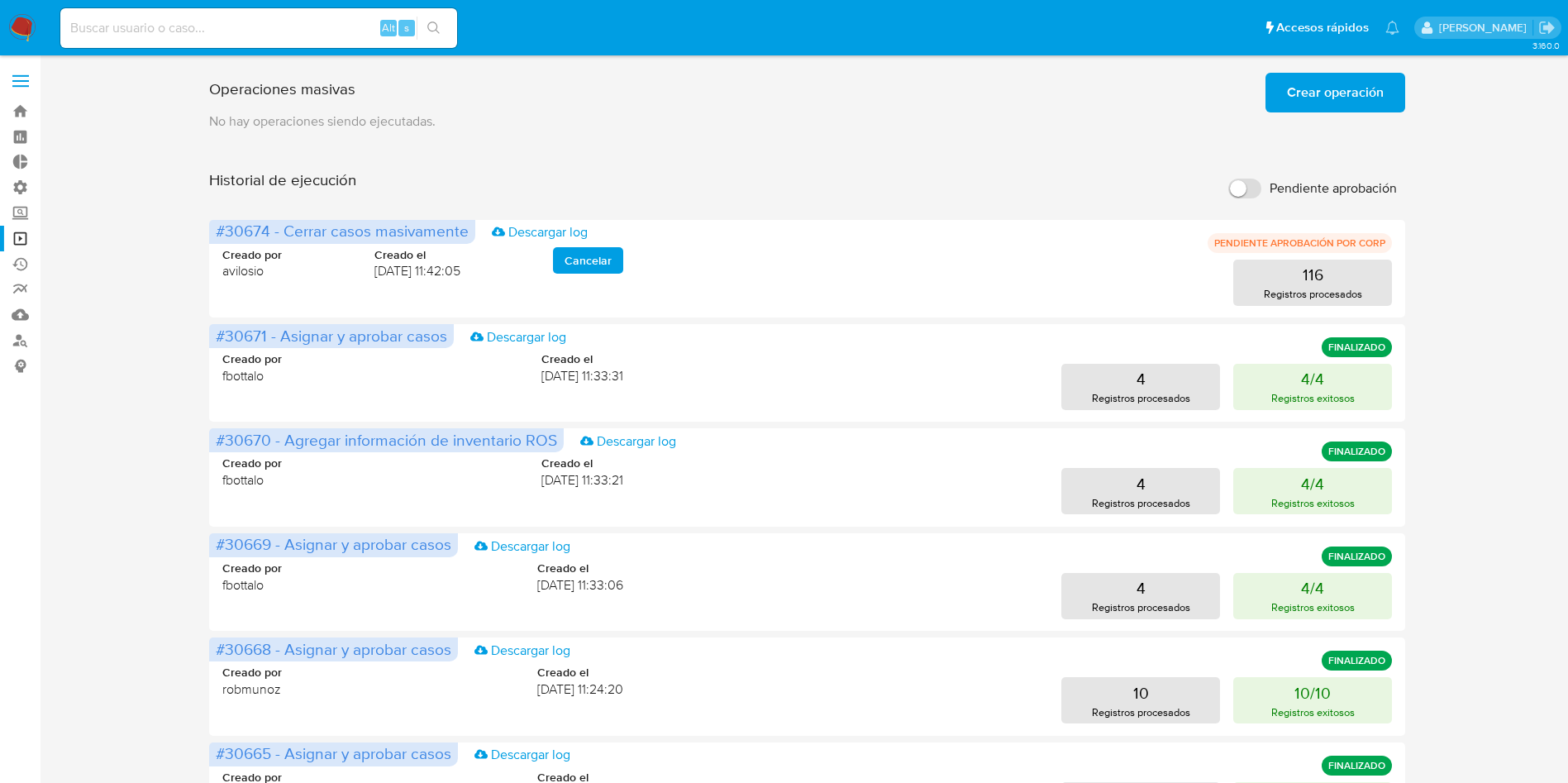
click at [1316, 76] on span "Crear operación" at bounding box center [1335, 92] width 97 height 36
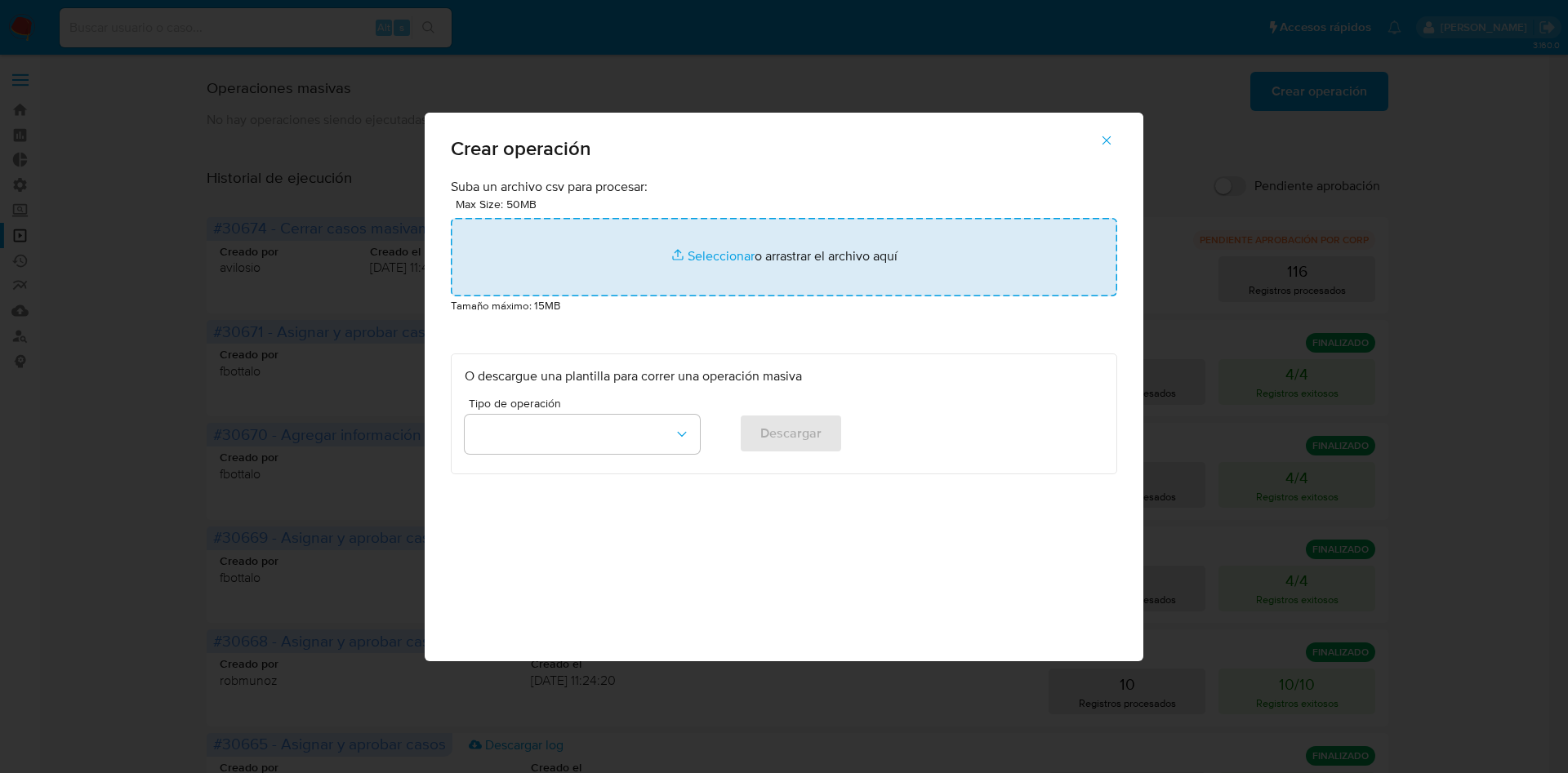
click at [918, 264] on input "file" at bounding box center [784, 257] width 667 height 78
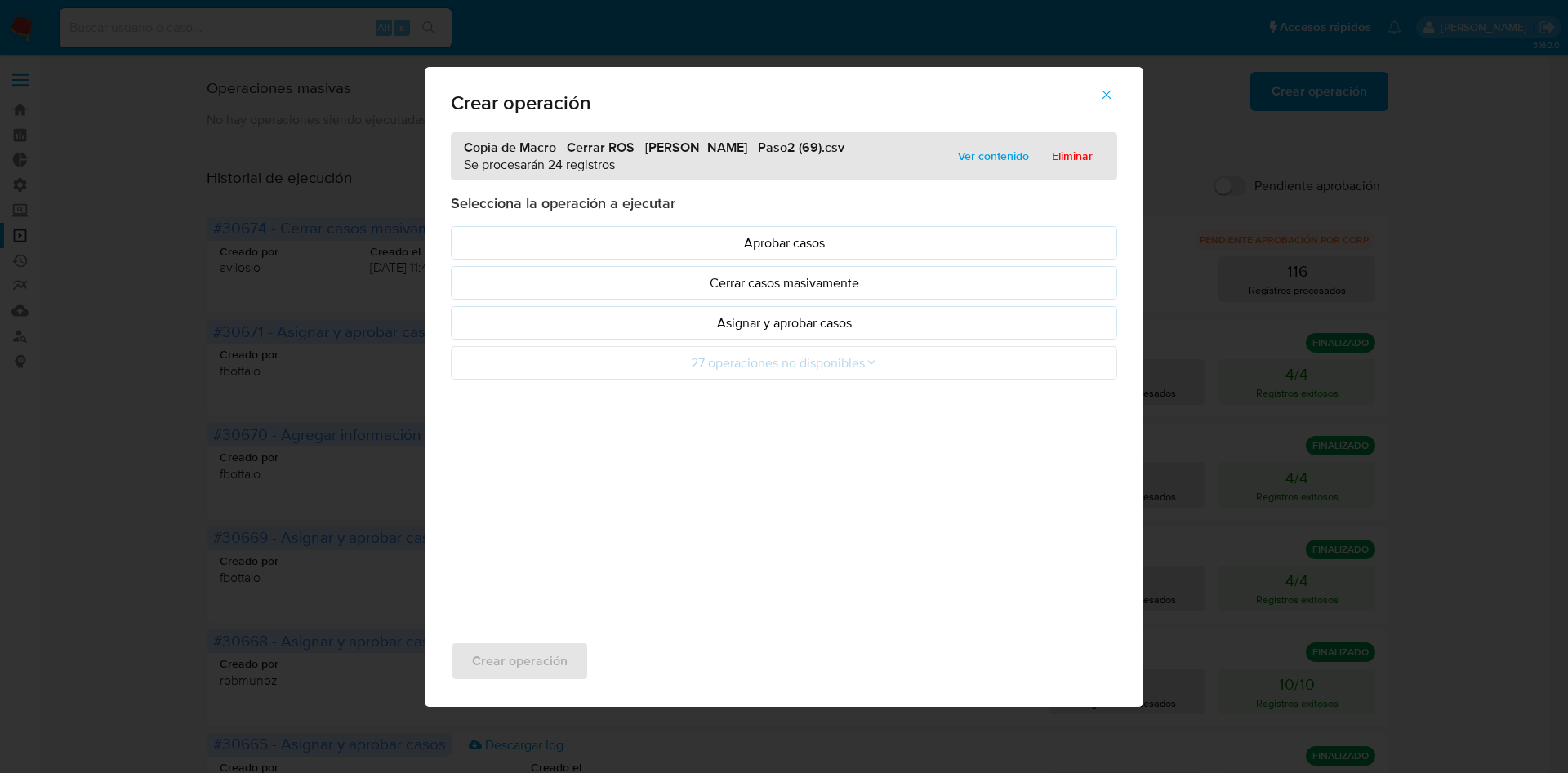
click at [792, 332] on button "Asignar y aprobar casos" at bounding box center [784, 323] width 667 height 33
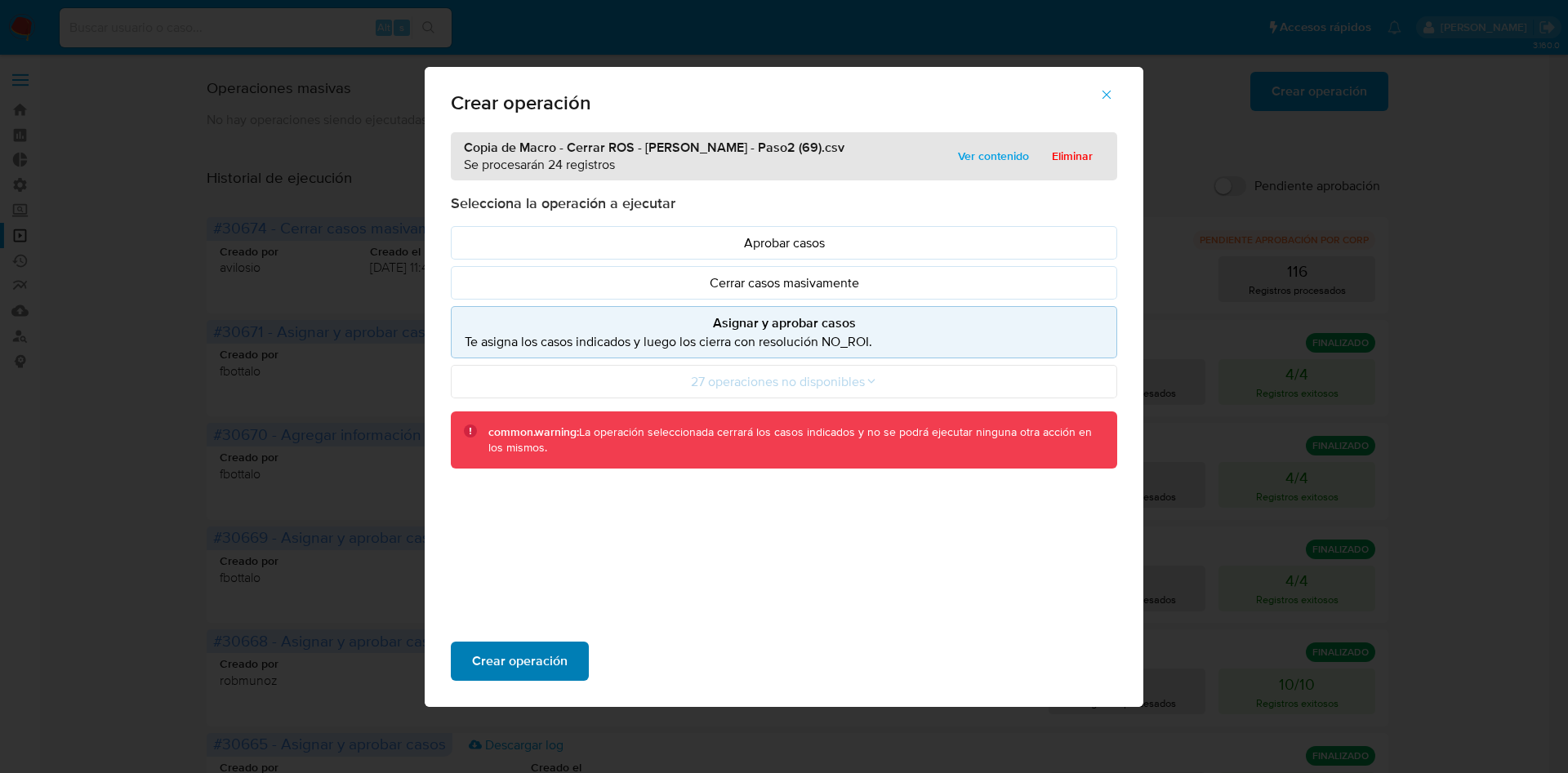
click at [545, 660] on span "Crear operación" at bounding box center [520, 661] width 96 height 36
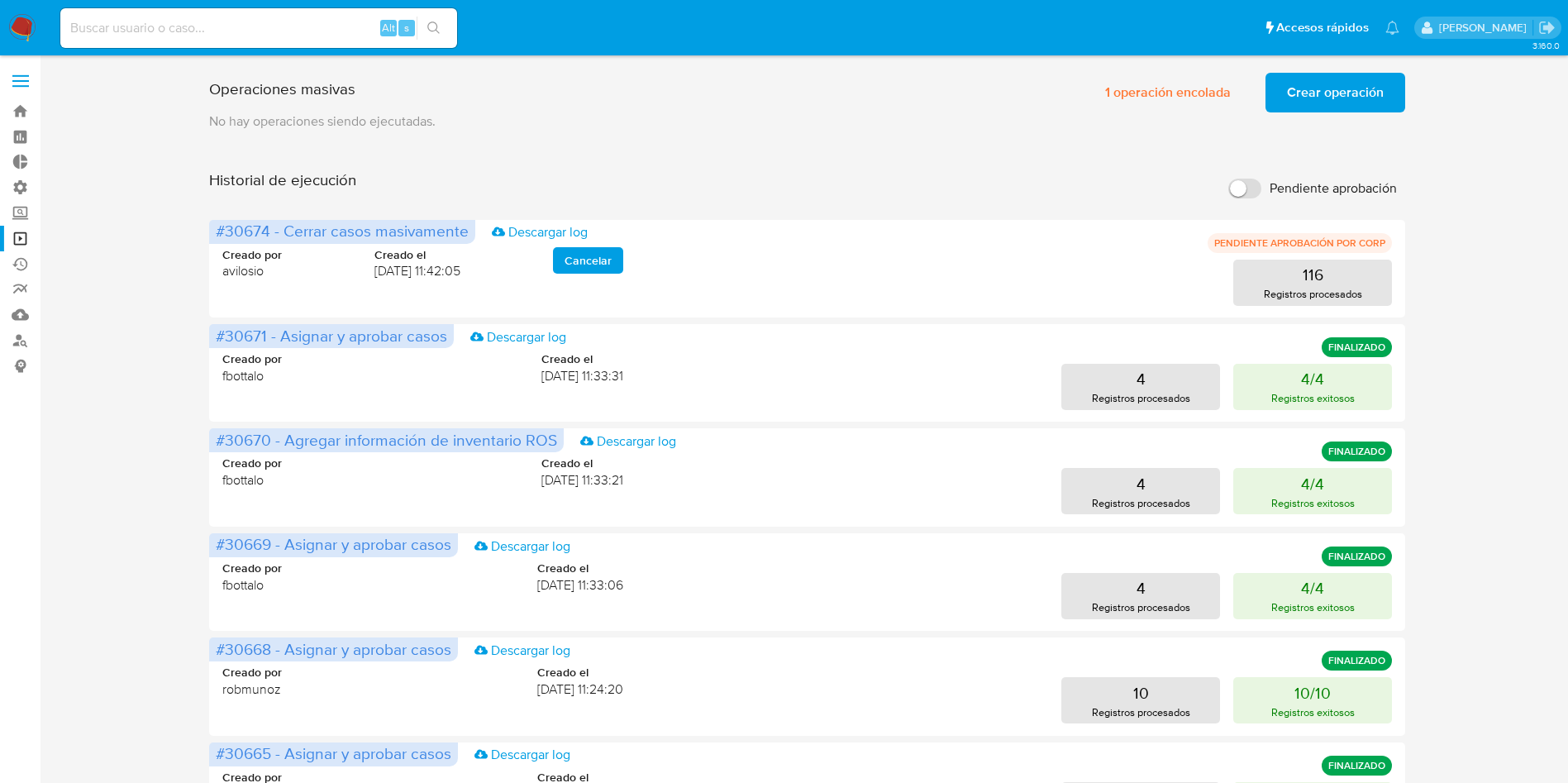
click at [1357, 76] on span "Crear operación" at bounding box center [1335, 92] width 97 height 36
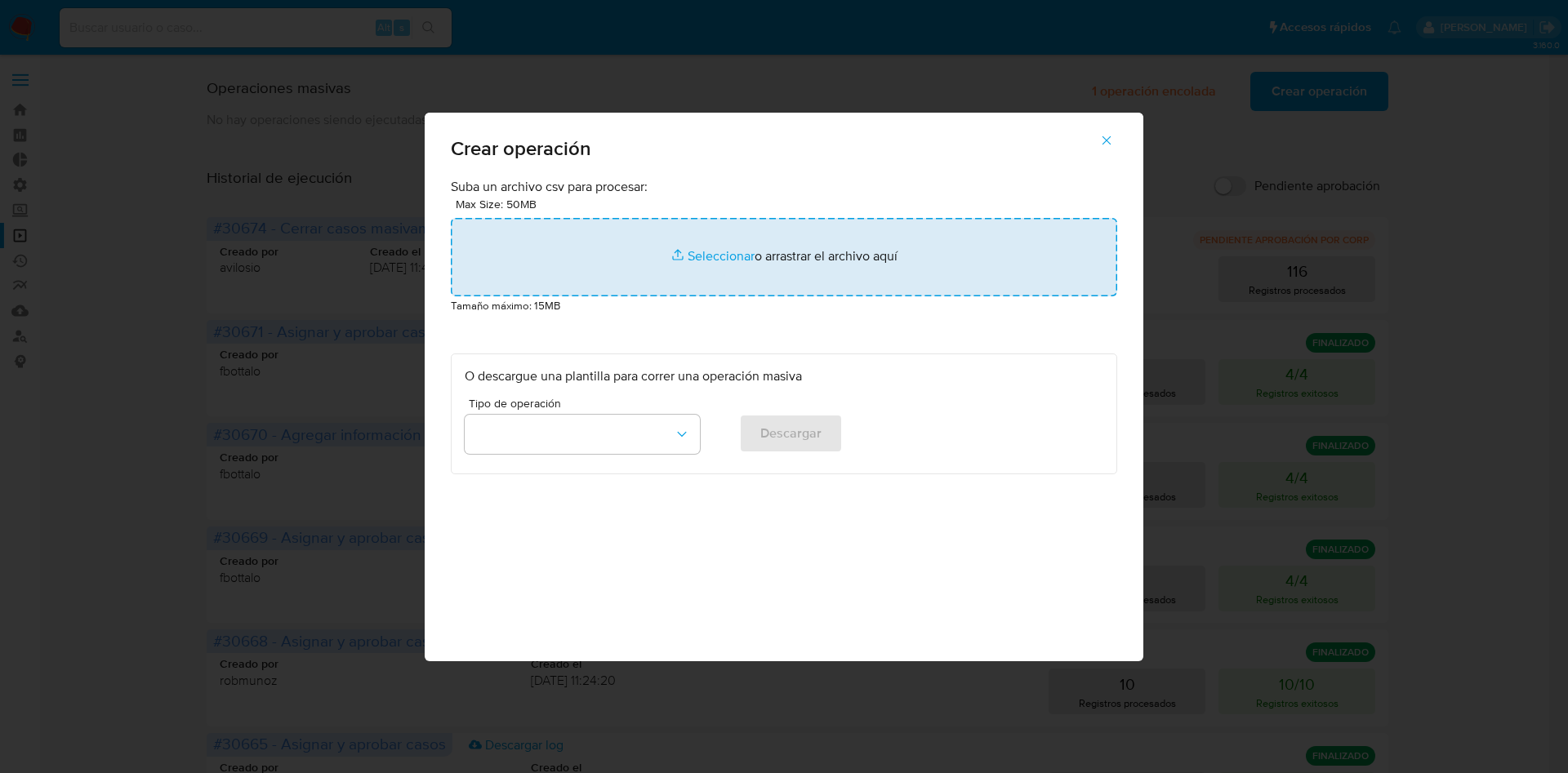
click at [775, 266] on input "file" at bounding box center [784, 257] width 667 height 78
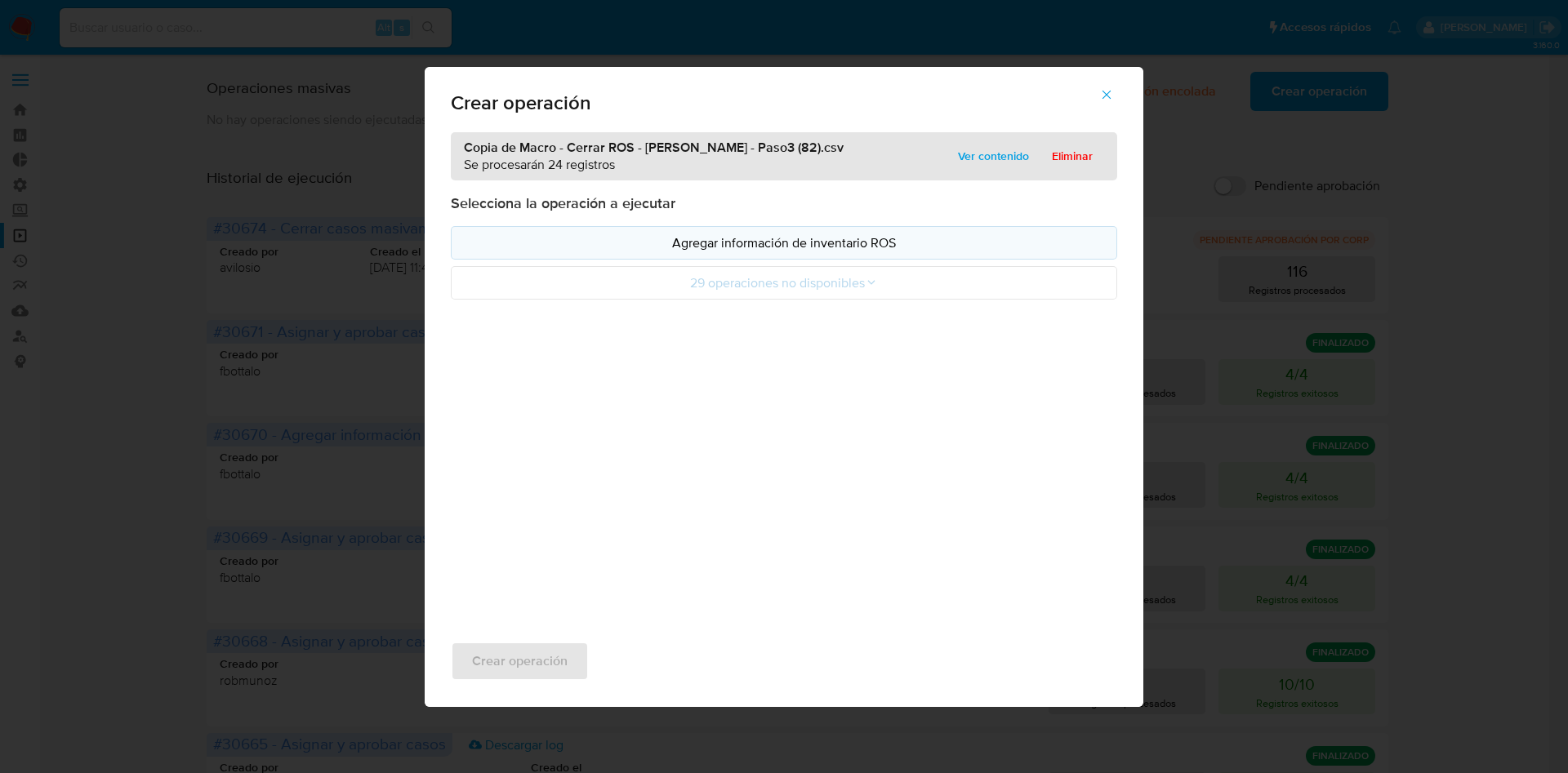
click at [804, 248] on p "Agregar información de inventario ROS" at bounding box center [784, 243] width 639 height 18
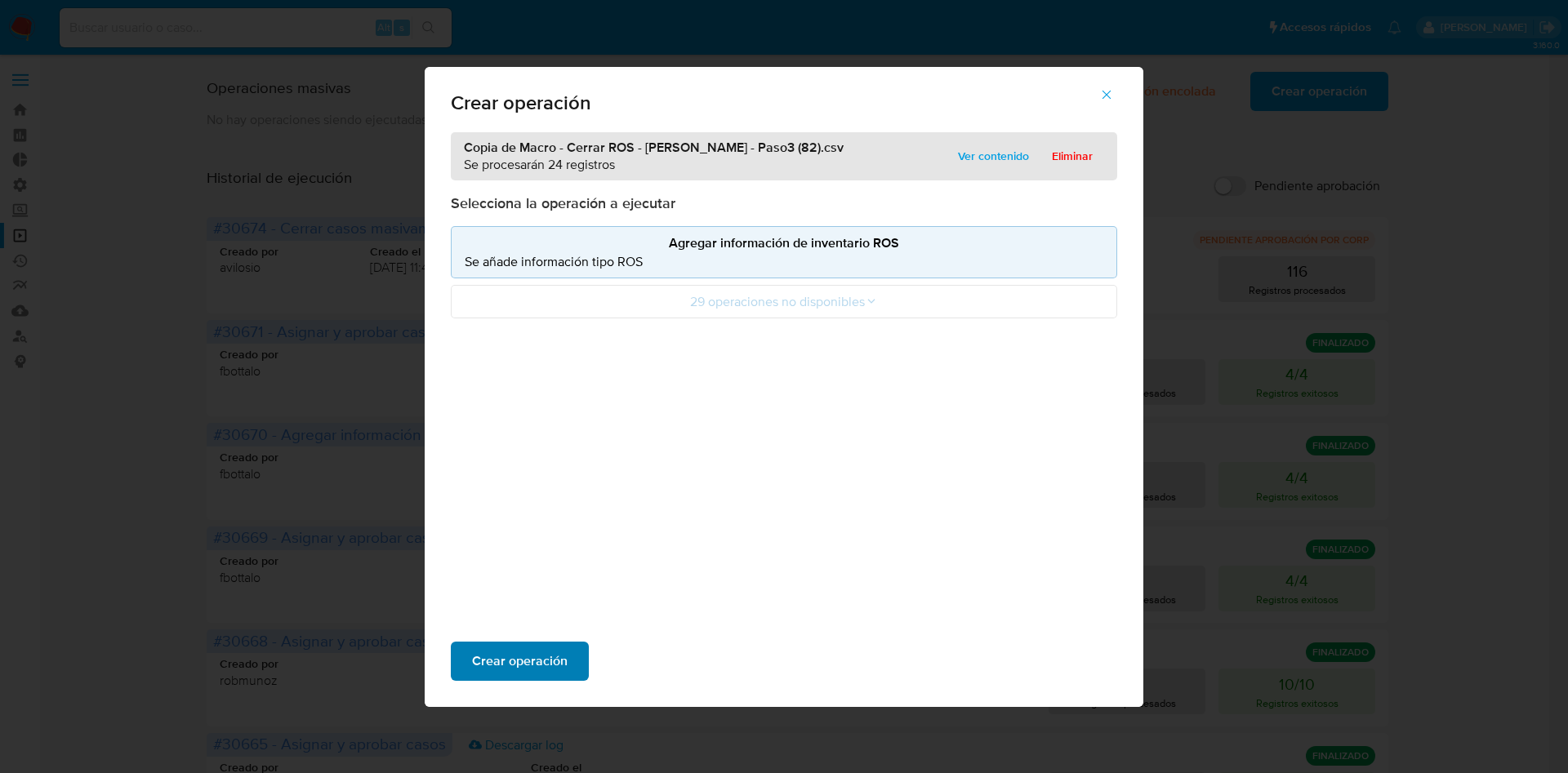
click at [501, 653] on span "Crear operación" at bounding box center [520, 661] width 96 height 36
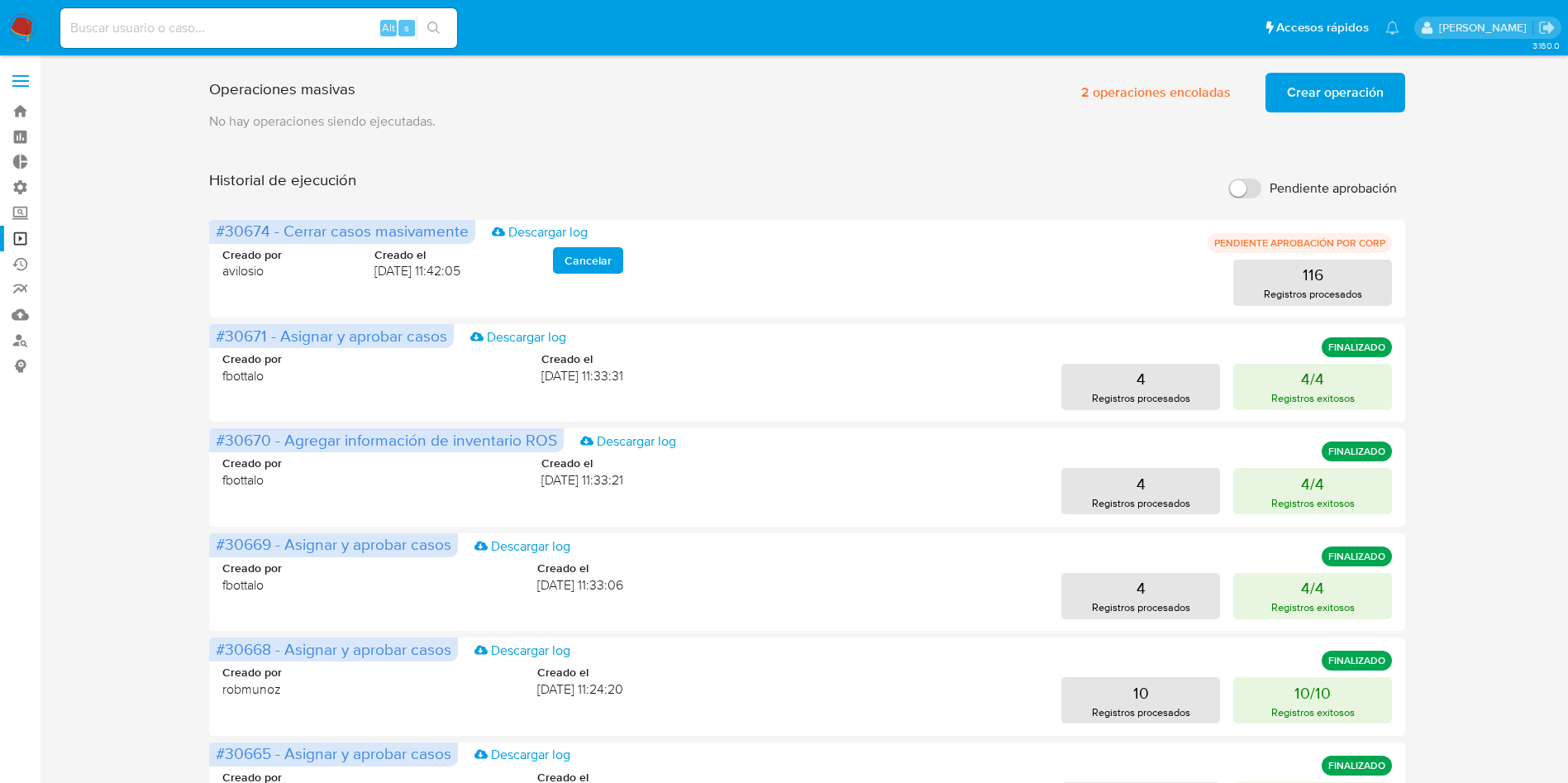
click at [1337, 100] on span "Crear operación" at bounding box center [1335, 92] width 97 height 36
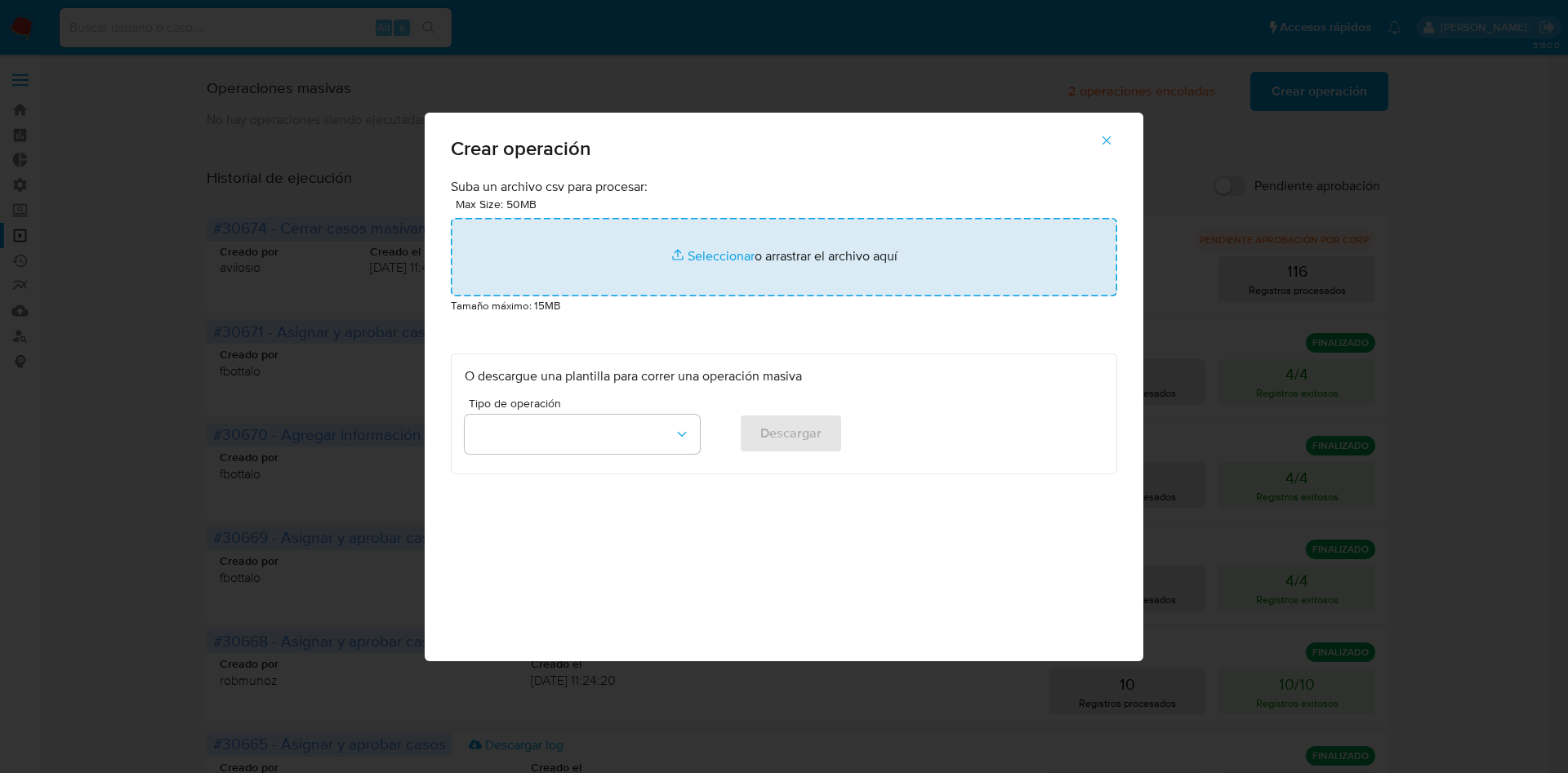
click at [837, 242] on input "file" at bounding box center [784, 257] width 667 height 78
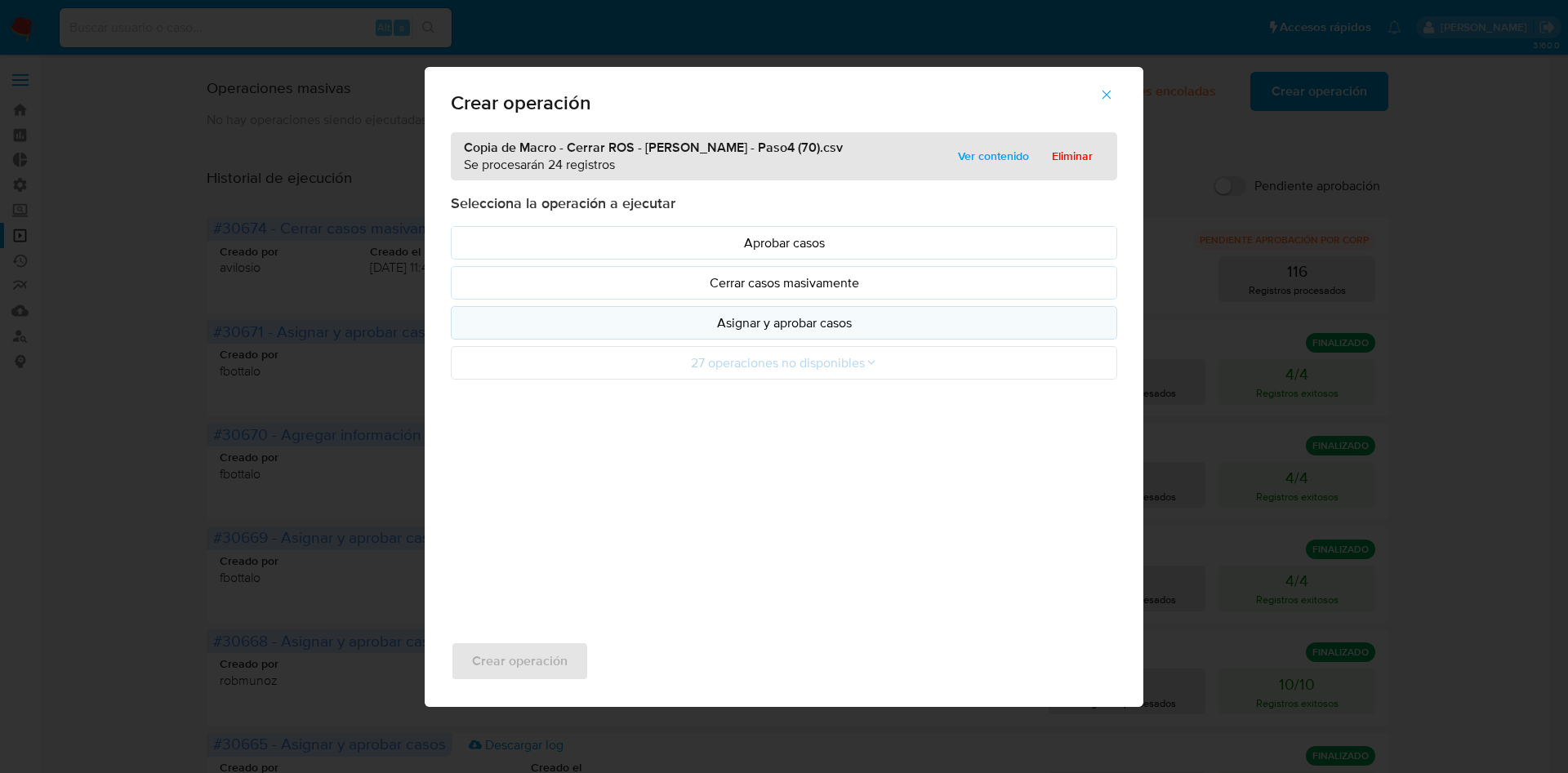
drag, startPoint x: 837, startPoint y: 242, endPoint x: 873, endPoint y: 323, distance: 88.6
click at [873, 323] on p "Asignar y aprobar casos" at bounding box center [784, 323] width 639 height 18
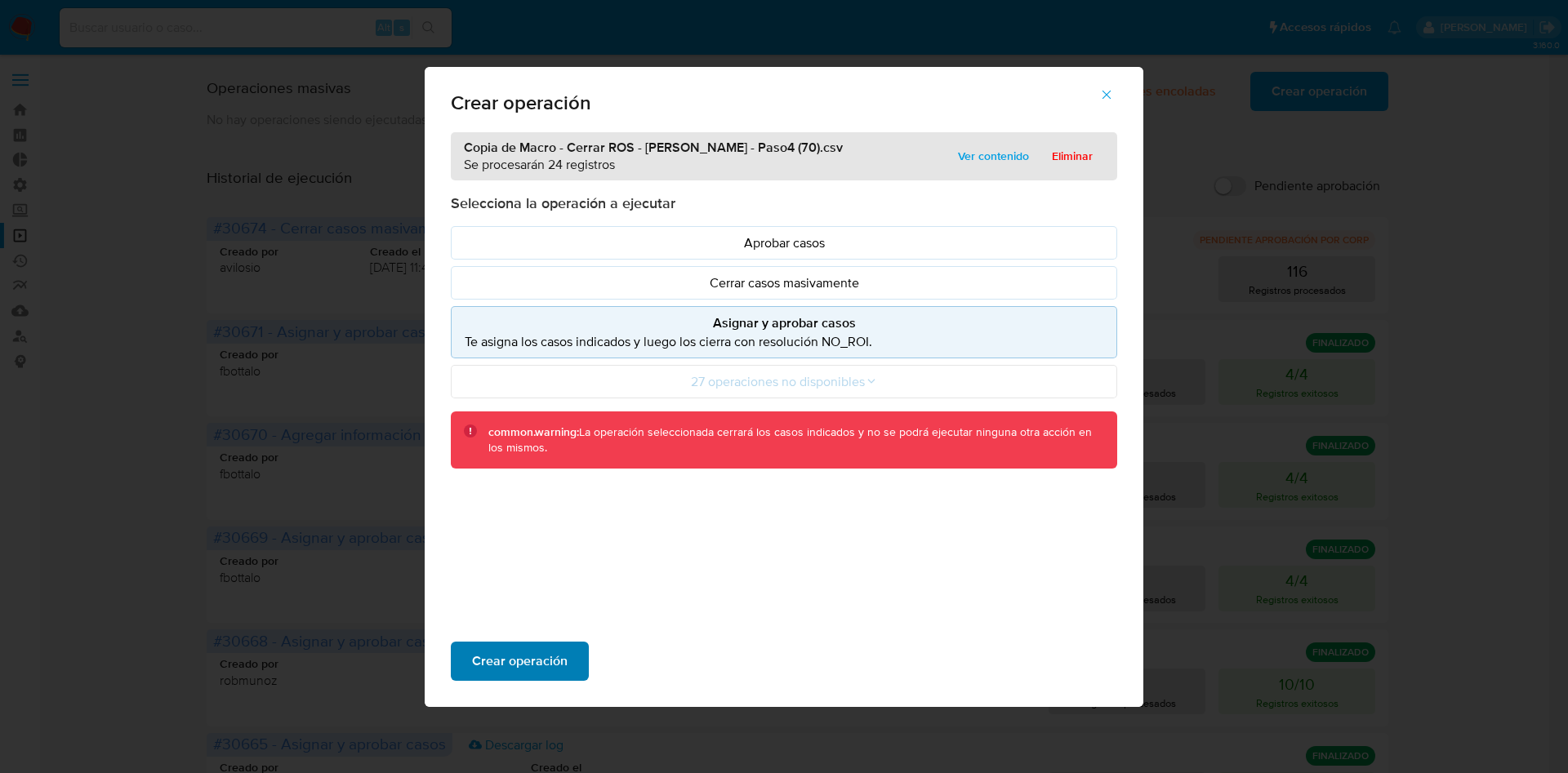
click at [523, 649] on span "Crear operación" at bounding box center [520, 661] width 96 height 36
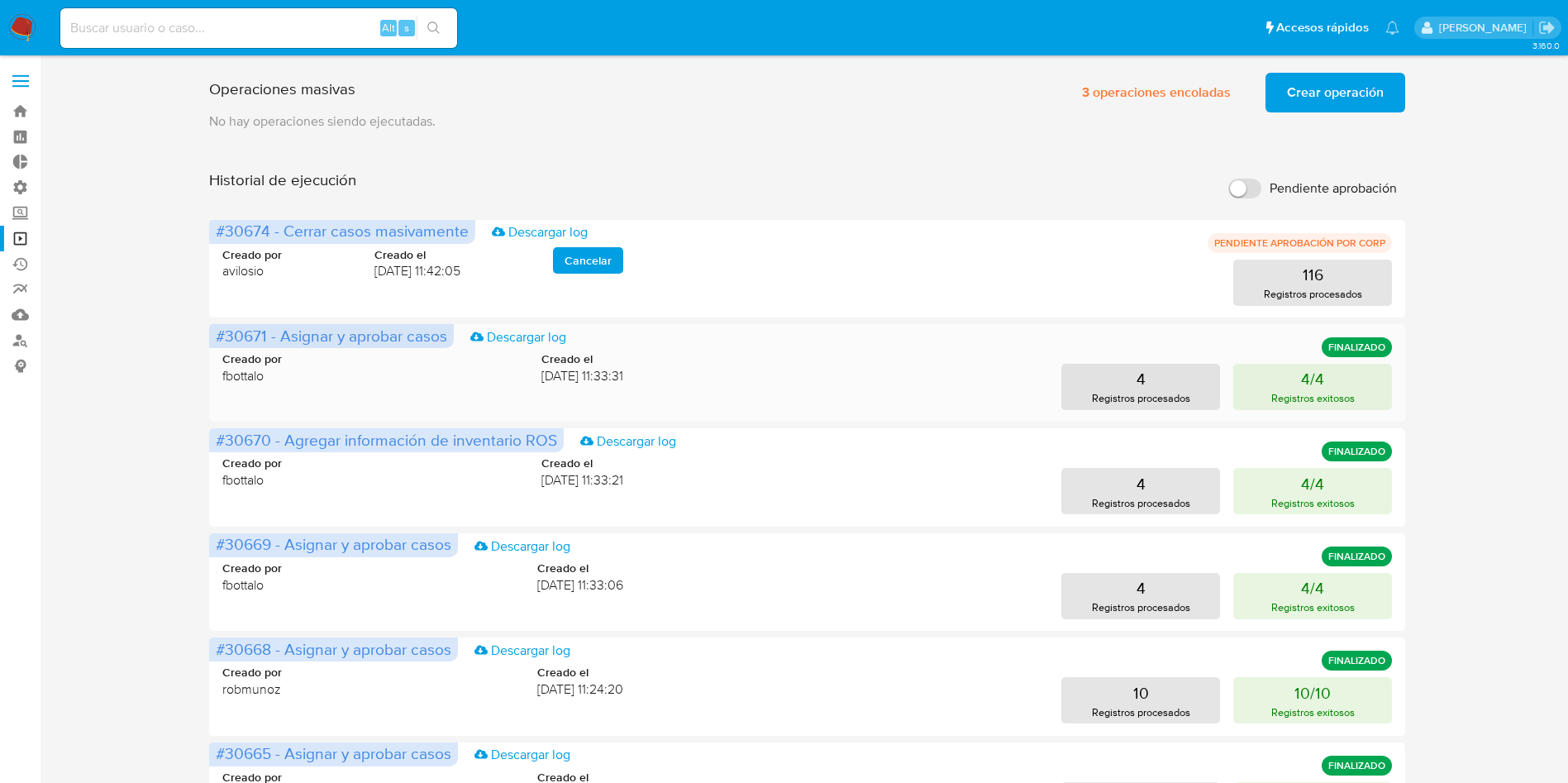
click at [957, 414] on div "#30671 - Asignar y aprobar casos Descargar log FINALIZADO Creado por fbottalo C…" at bounding box center [807, 373] width 1196 height 98
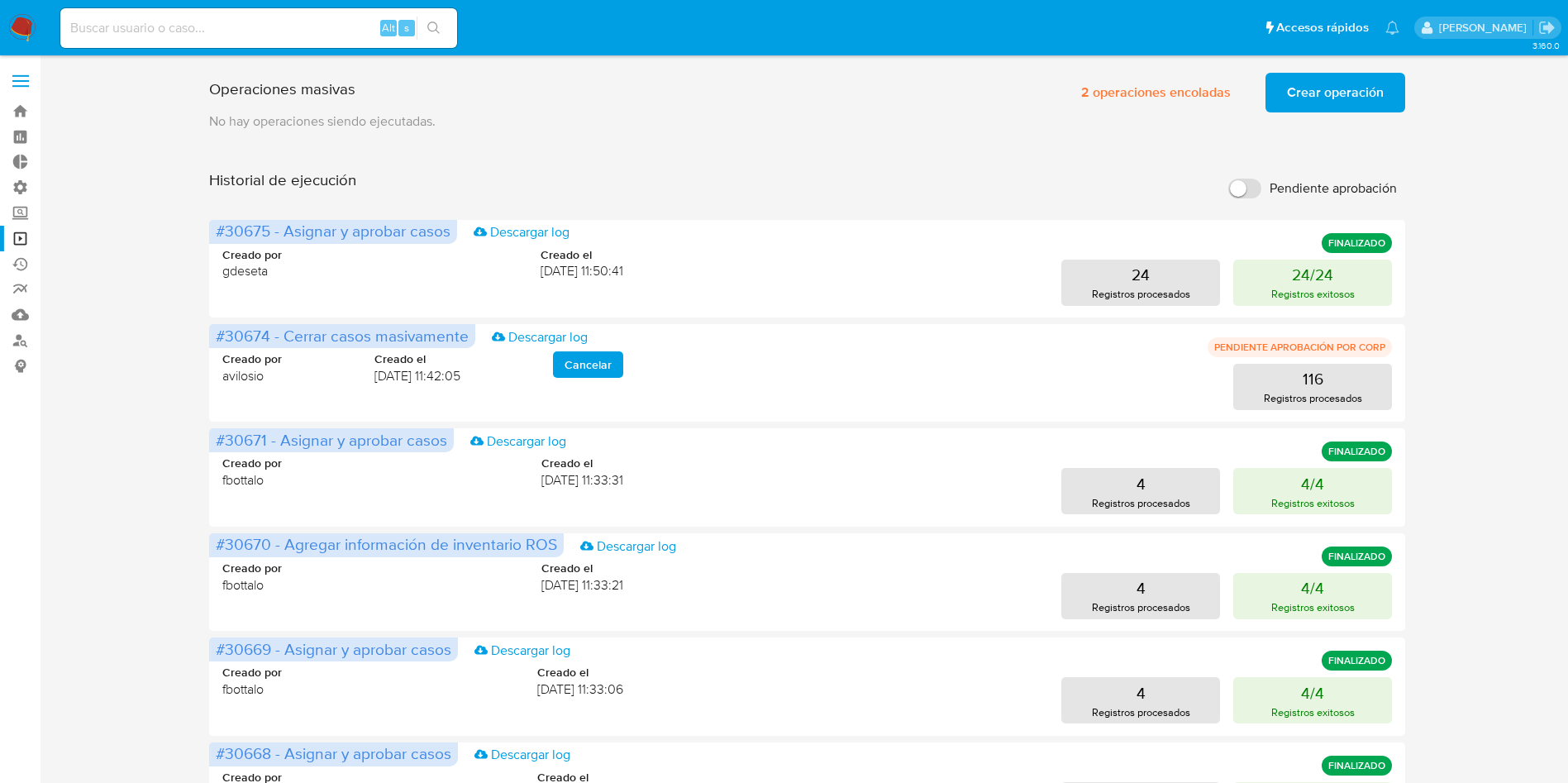
click at [216, 25] on input at bounding box center [259, 28] width 397 height 21
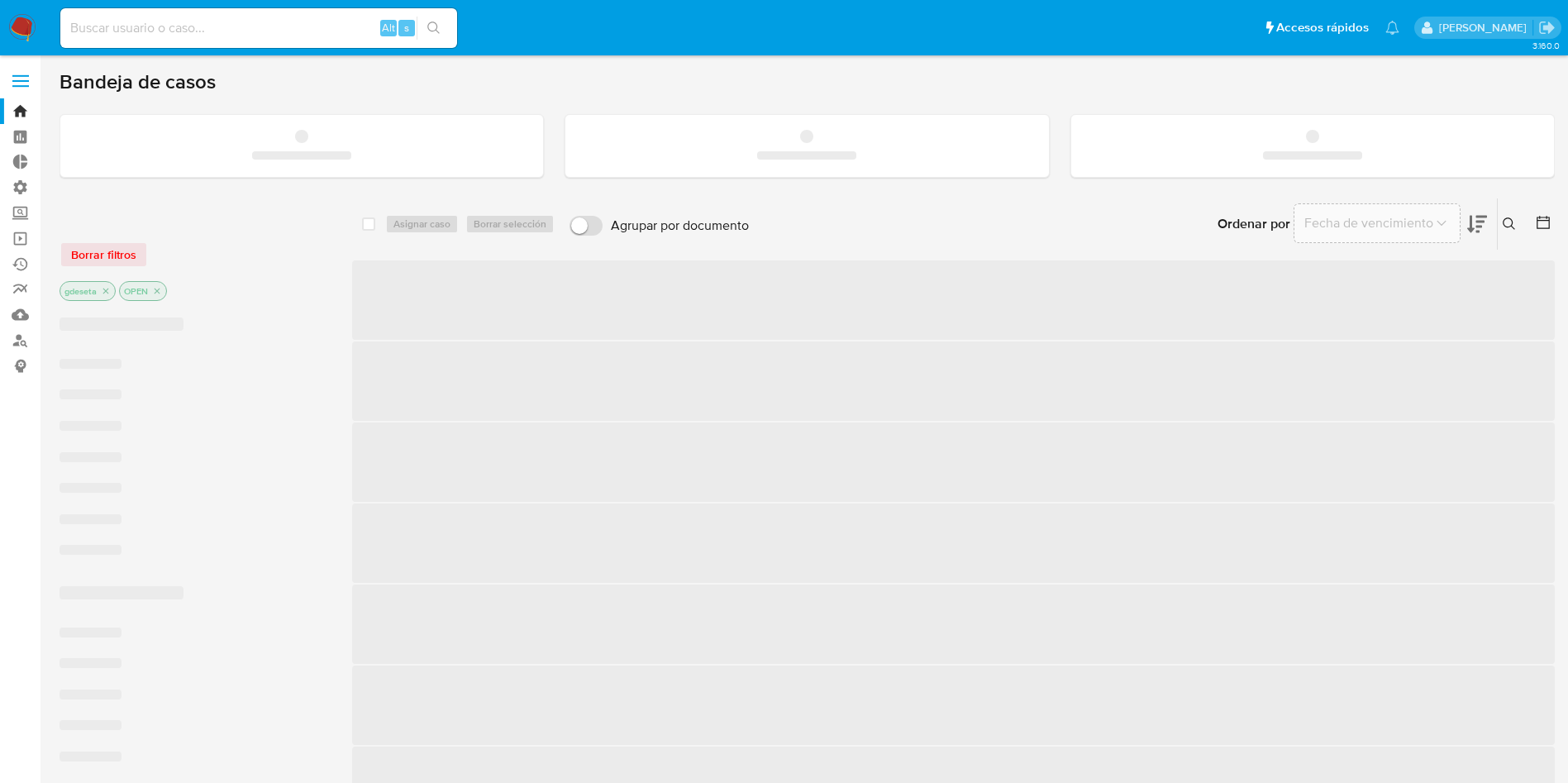
click at [292, 30] on input at bounding box center [259, 28] width 397 height 21
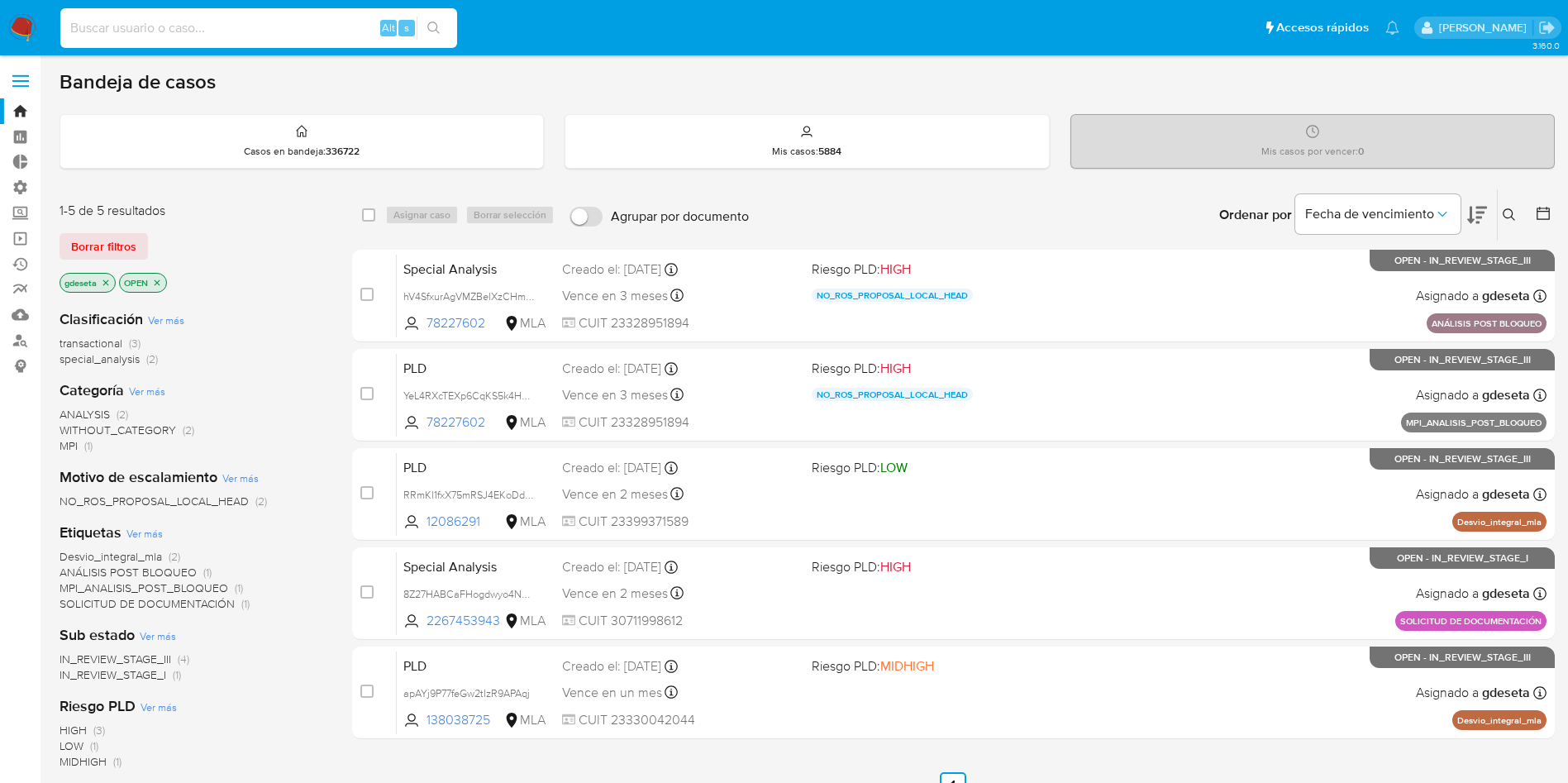
paste input "3oQPnUAEwzcJL4bU06XzUon6"
type input "3oQPnUAEwzcJL4bU06XzUon6"
click at [427, 20] on button "search-icon" at bounding box center [433, 28] width 34 height 23
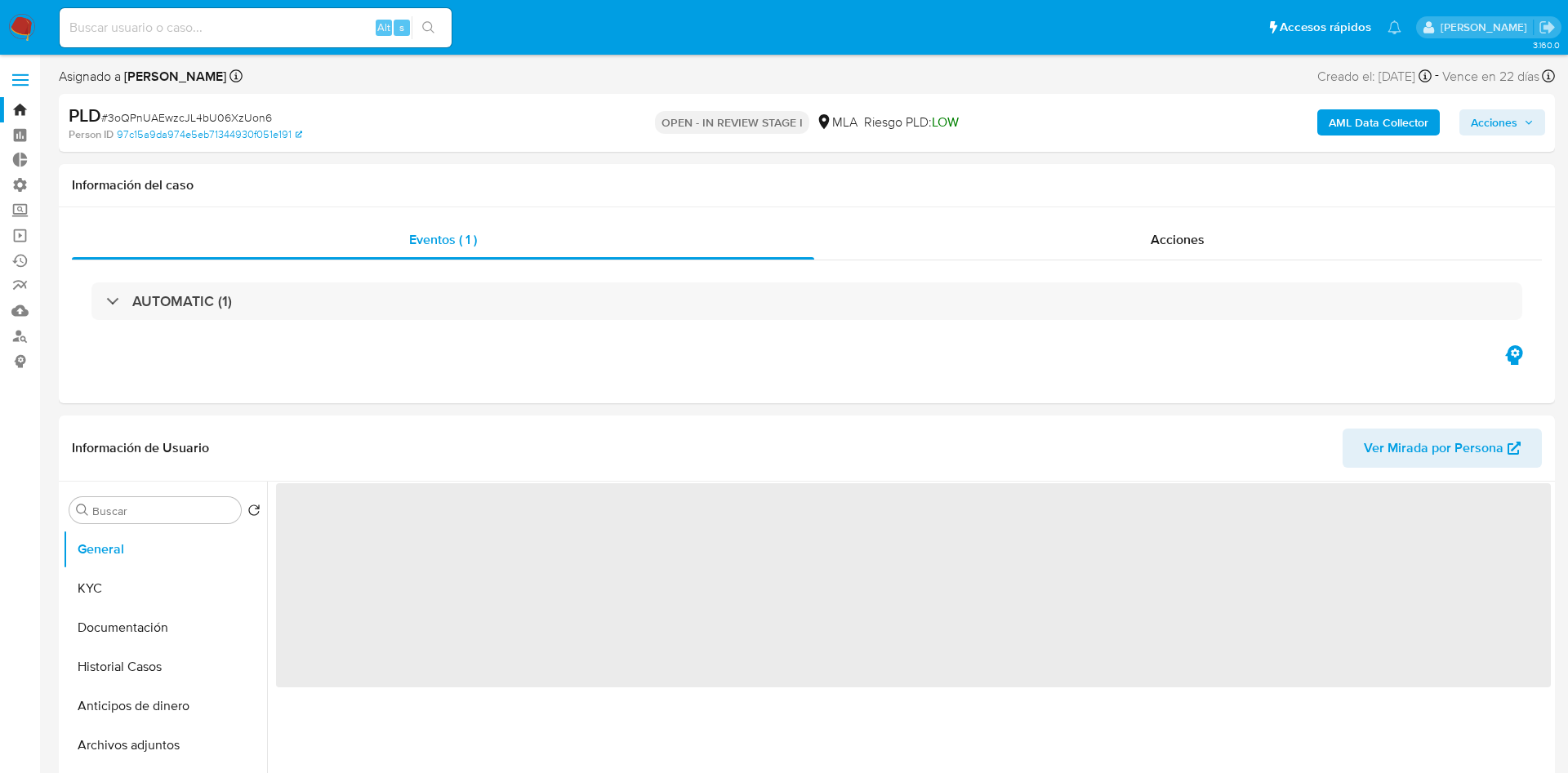
select select "10"
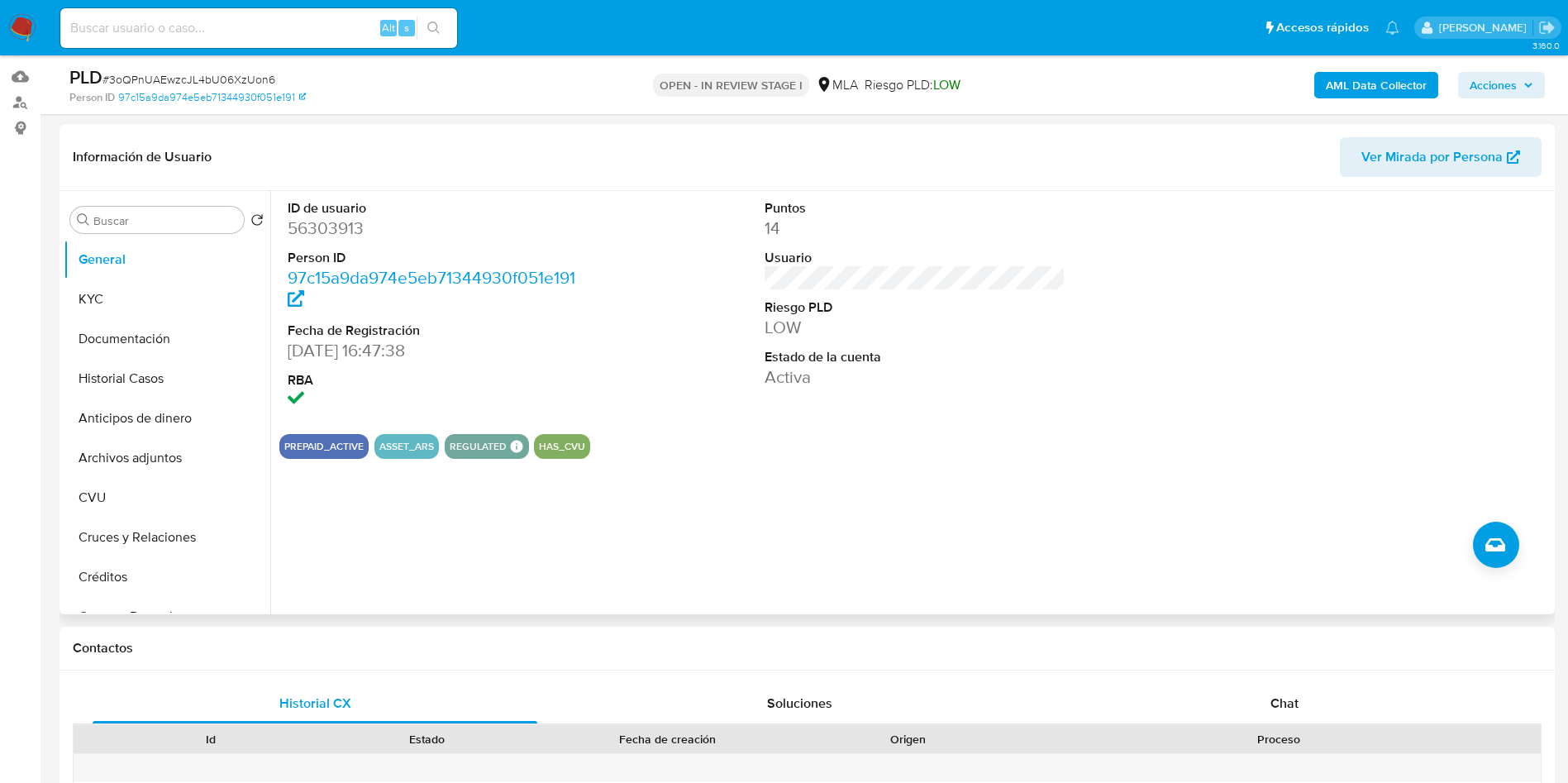
scroll to position [496, 0]
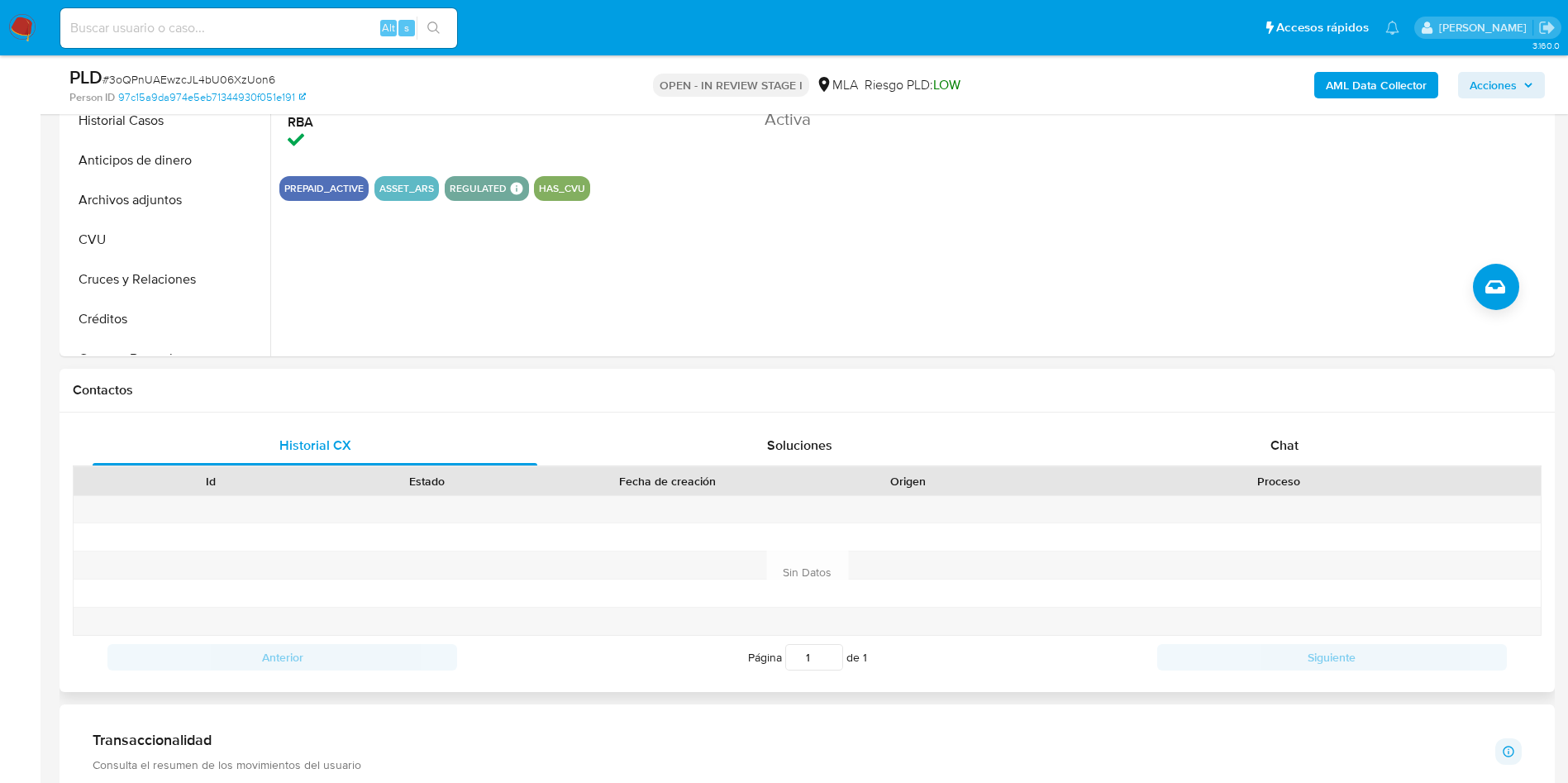
click at [1293, 410] on div "Contactos" at bounding box center [807, 391] width 1495 height 44
click at [1293, 439] on span "Chat" at bounding box center [1284, 445] width 28 height 19
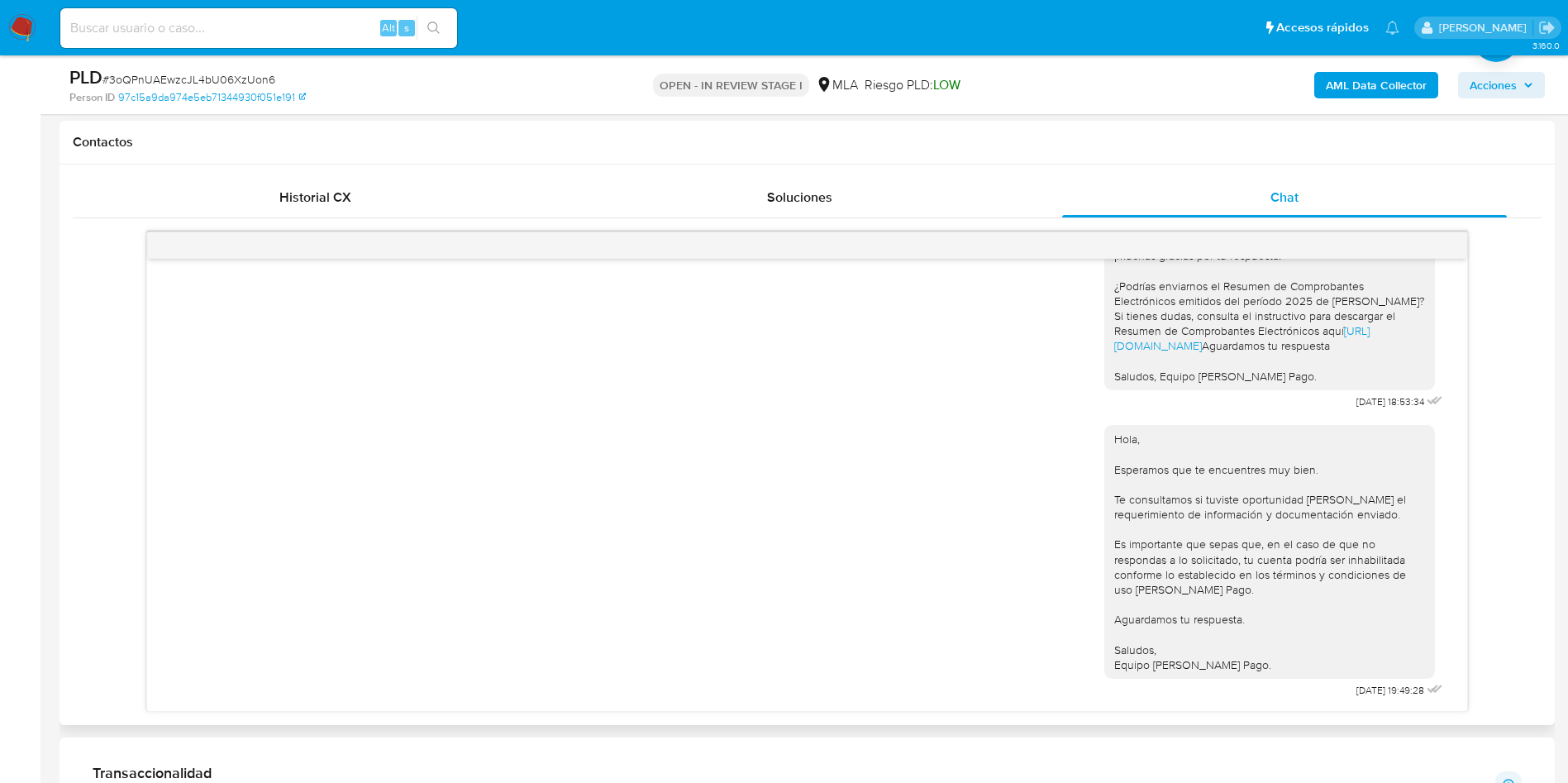
scroll to position [723, 0]
